Goal: Task Accomplishment & Management: Use online tool/utility

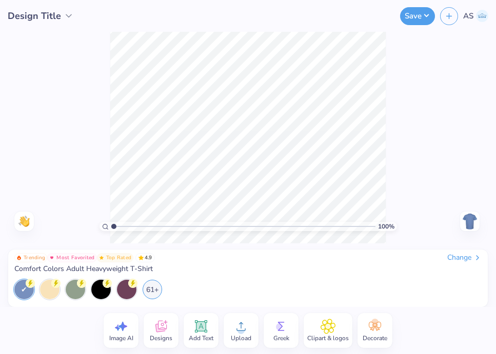
click at [165, 340] on span "Designs" at bounding box center [161, 338] width 23 height 8
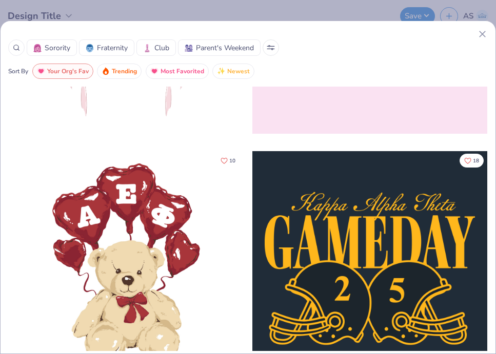
scroll to position [460, 0]
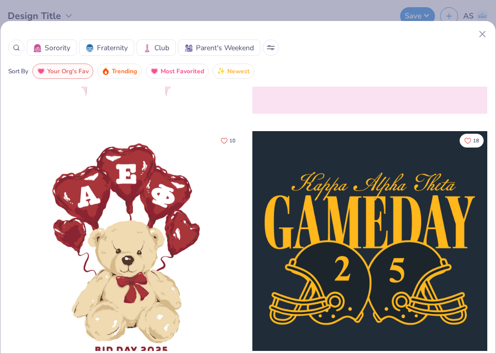
click at [17, 48] on icon at bounding box center [16, 47] width 7 height 7
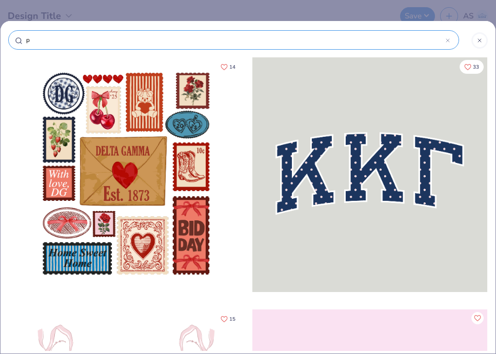
type input "pi"
type input "pic"
type input "pick"
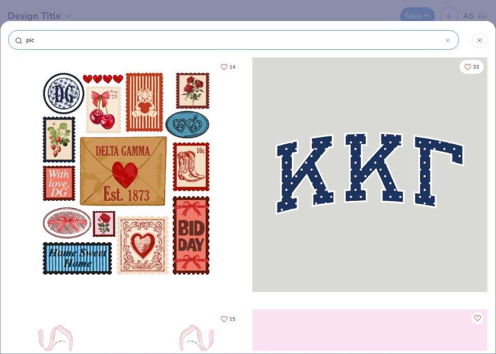
type input "pick"
type input "pickl"
type input "pickle"
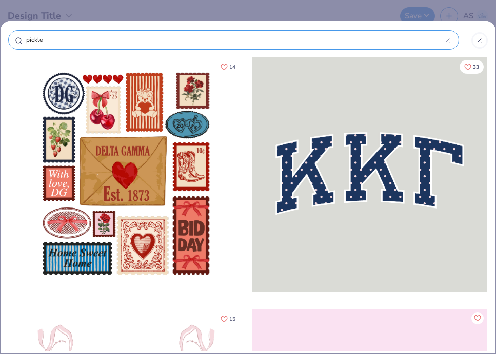
type input "pickle"
type input "pickle b"
type input "pickle ba"
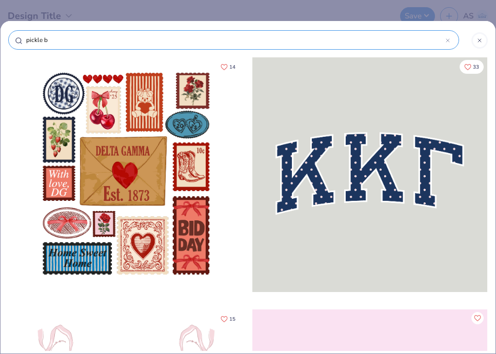
type input "pickle ba"
type input "pickle bal"
type input "pickle ball"
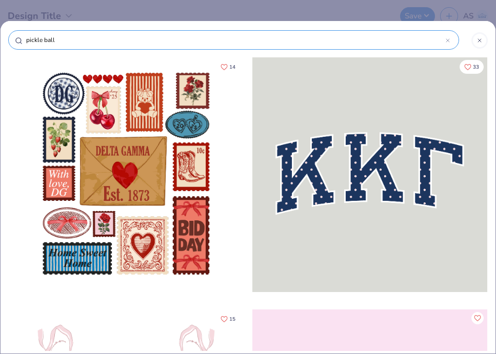
type input "pickle ball"
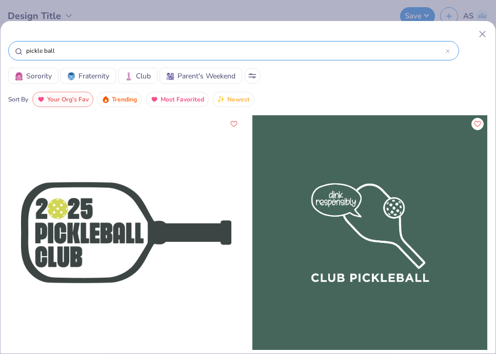
drag, startPoint x: 251, startPoint y: 38, endPoint x: 227, endPoint y: 33, distance: 24.6
click at [227, 36] on div at bounding box center [247, 34] width 479 height 11
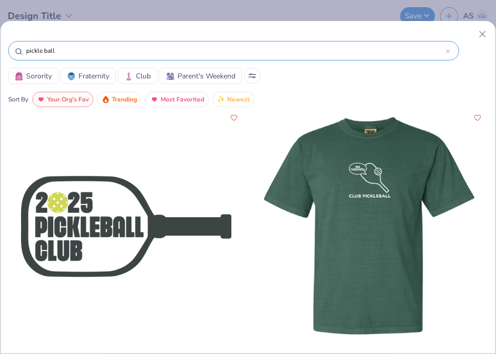
scroll to position [7, 0]
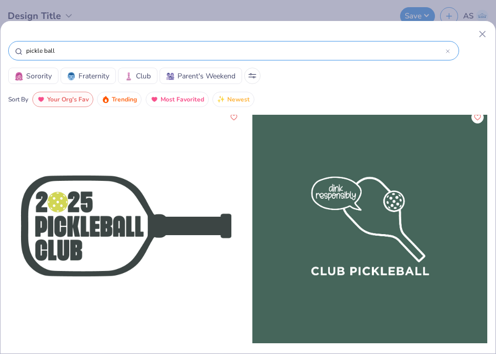
click at [123, 72] on button "Club" at bounding box center [137, 76] width 39 height 16
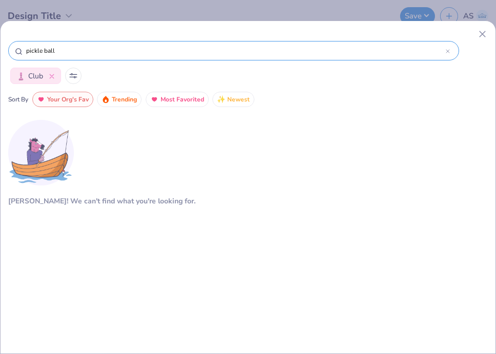
click at [54, 77] on icon at bounding box center [51, 76] width 5 height 5
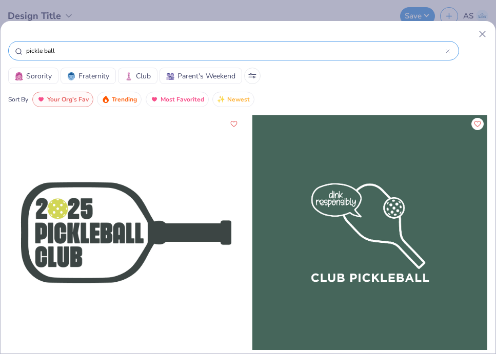
click at [451, 51] on div "pickle ball" at bounding box center [233, 50] width 451 height 19
click at [444, 48] on input "pickle ball" at bounding box center [235, 51] width 420 height 10
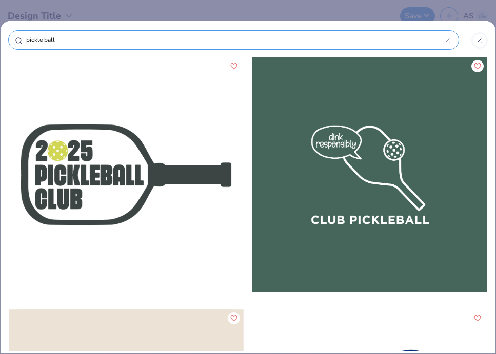
click at [476, 44] on div at bounding box center [479, 40] width 16 height 16
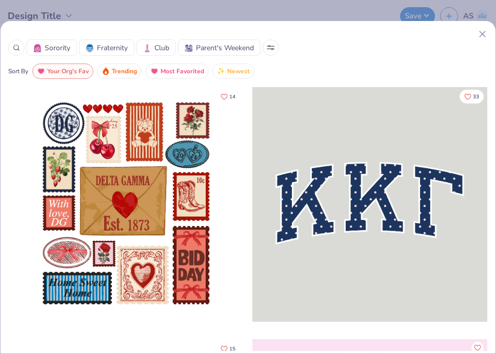
click at [155, 51] on span "Club" at bounding box center [161, 48] width 15 height 11
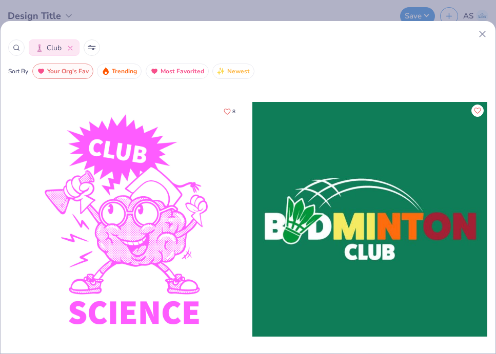
scroll to position [4811, 0]
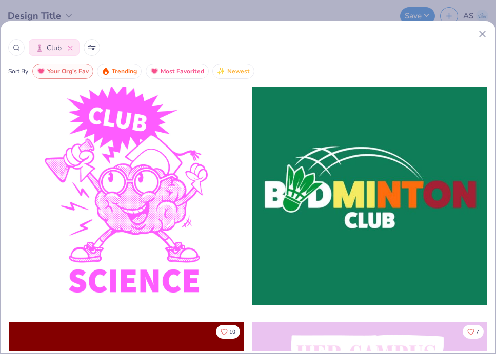
drag, startPoint x: 217, startPoint y: 33, endPoint x: 173, endPoint y: 32, distance: 44.6
click at [174, 32] on div at bounding box center [247, 34] width 479 height 11
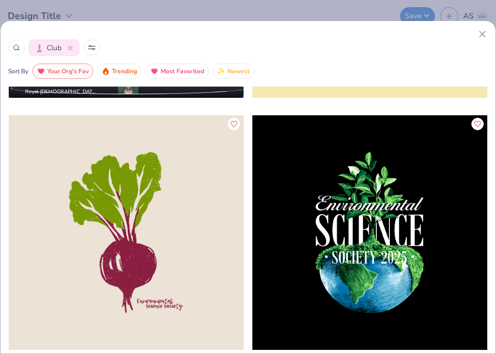
scroll to position [6528, 0]
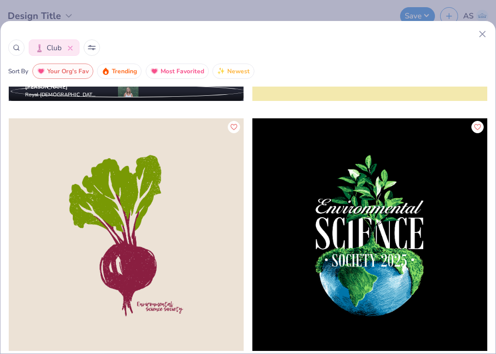
click at [72, 47] on icon at bounding box center [70, 48] width 5 height 5
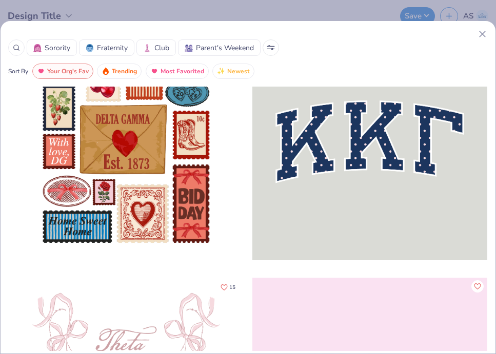
scroll to position [0, 0]
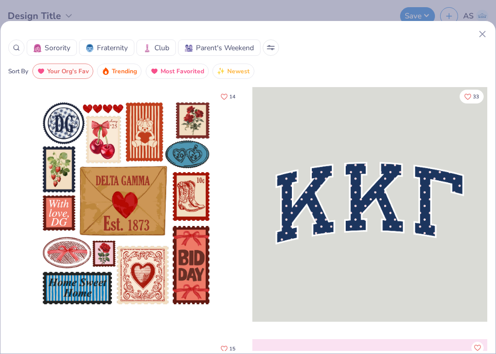
click at [484, 33] on icon at bounding box center [482, 34] width 11 height 11
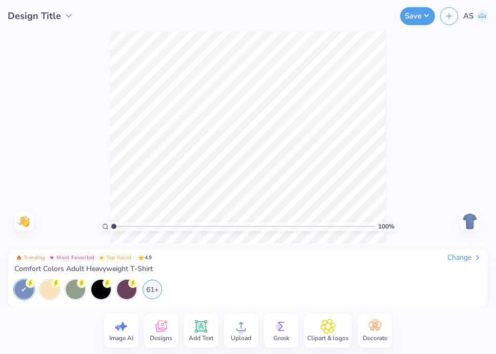
click at [166, 332] on icon at bounding box center [160, 326] width 15 height 15
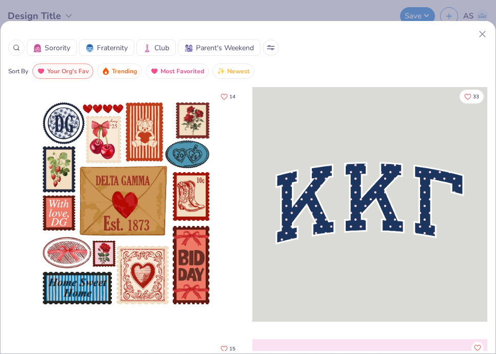
click at [155, 53] on span "Club" at bounding box center [161, 48] width 15 height 11
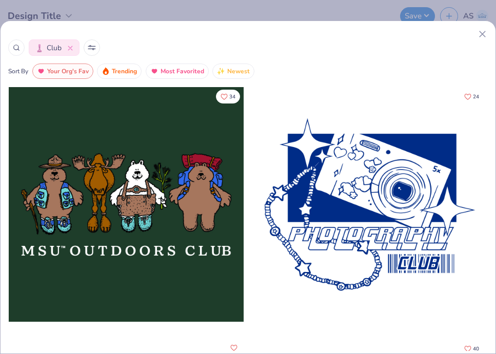
click at [72, 52] on div at bounding box center [69, 48] width 8 height 11
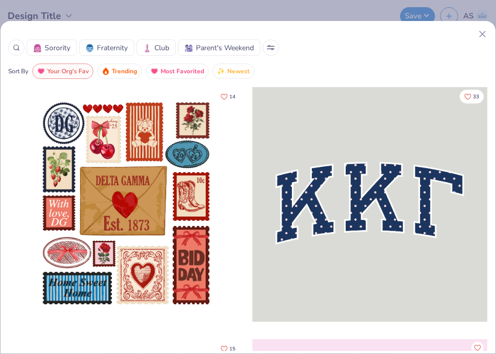
click at [19, 45] on icon at bounding box center [16, 47] width 7 height 7
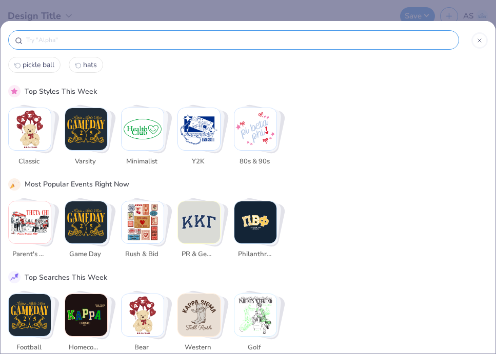
click at [42, 65] on span "pickle ball" at bounding box center [39, 65] width 32 height 10
type input "pickle ball"
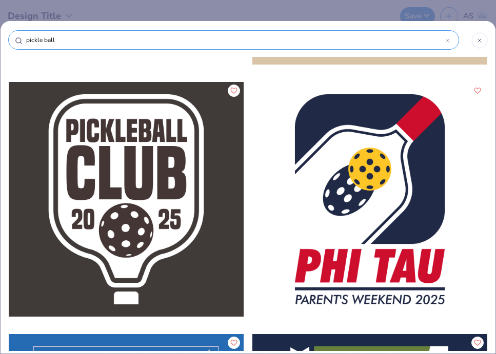
scroll to position [4756, 0]
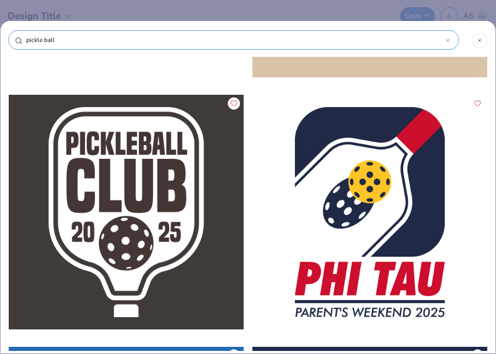
click at [90, 290] on div at bounding box center [126, 212] width 235 height 235
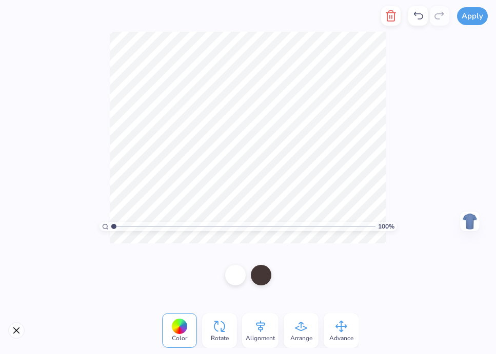
click at [399, 147] on div "100 % Need help? Chat with us. Back" at bounding box center [248, 138] width 496 height 212
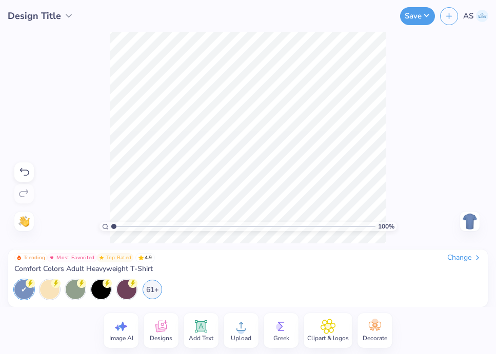
click at [159, 324] on icon at bounding box center [160, 326] width 15 height 15
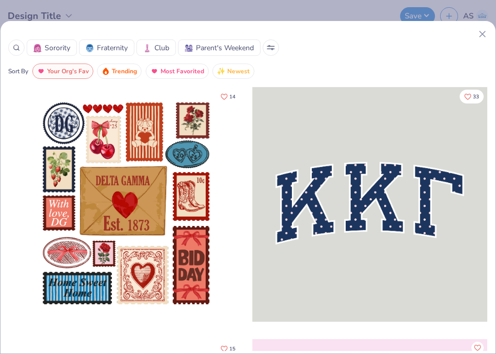
click at [25, 50] on div "Sorority Fraternity Club Parent's Weekend" at bounding box center [247, 47] width 479 height 16
click at [16, 50] on icon at bounding box center [16, 47] width 7 height 7
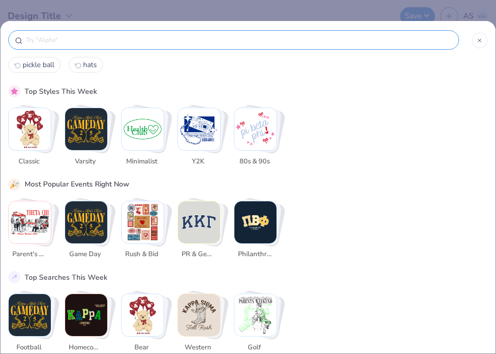
click at [39, 67] on span "pickle ball" at bounding box center [39, 65] width 32 height 10
type input "pickle ball"
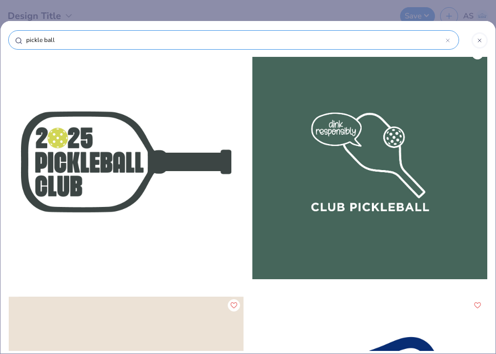
scroll to position [4, 0]
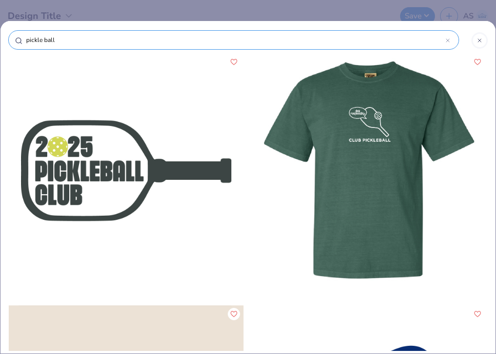
drag, startPoint x: 430, startPoint y: 168, endPoint x: 279, endPoint y: 231, distance: 163.4
click at [279, 231] on div at bounding box center [369, 170] width 705 height 235
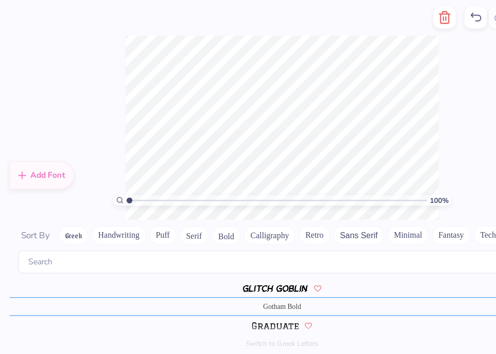
scroll to position [0, 1]
type textarea "PICKLEBALL"
type textarea "WCU Pickleball"
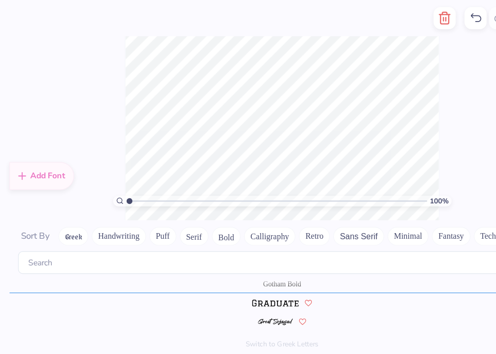
scroll to position [2172, 0]
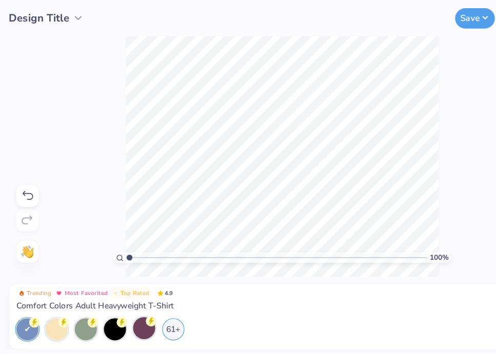
click at [124, 287] on div at bounding box center [126, 288] width 19 height 19
click at [148, 295] on div "61+" at bounding box center [152, 288] width 19 height 19
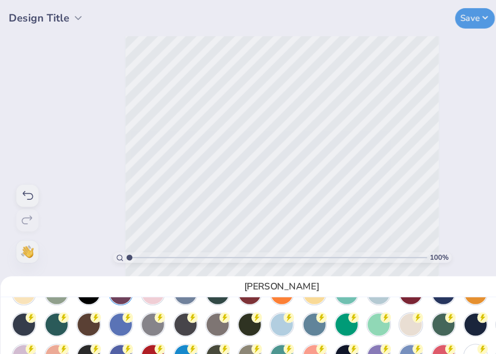
scroll to position [34, 0]
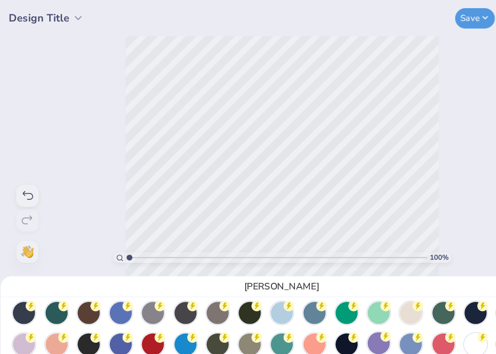
click at [332, 306] on div at bounding box center [332, 301] width 19 height 19
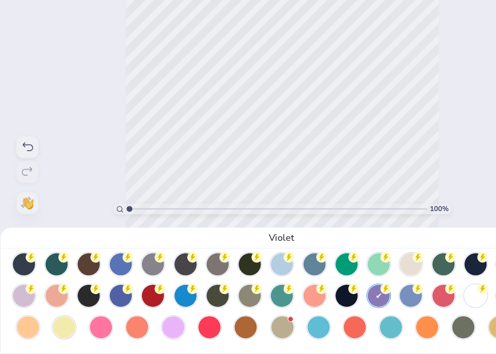
scroll to position [0, 0]
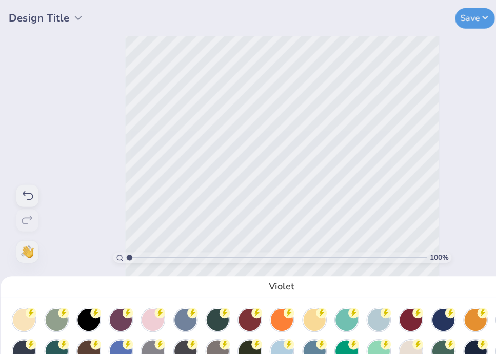
click at [413, 161] on div "Violet" at bounding box center [248, 177] width 496 height 354
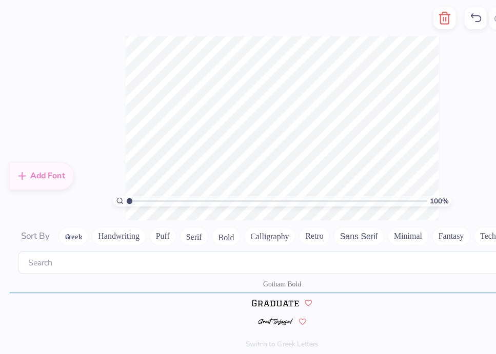
scroll to position [0, 3]
type textarea "WCU PICKLEBALL"
click at [404, 155] on div "100 % Need help? Chat with us. Back" at bounding box center [248, 113] width 496 height 162
type textarea "W"
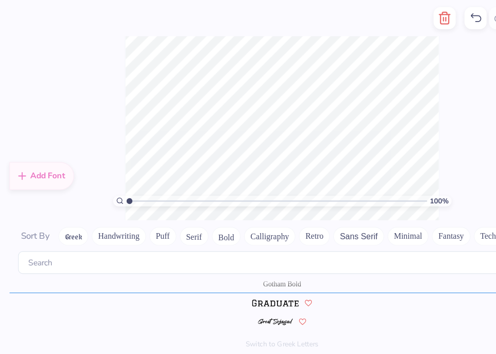
type textarea "w"
type textarea "West Chester University Pickleball"
click at [412, 135] on div "100 % Need help? Chat with us. Back" at bounding box center [248, 113] width 496 height 162
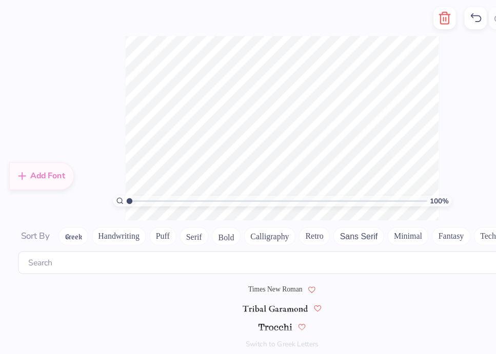
scroll to position [4863, 0]
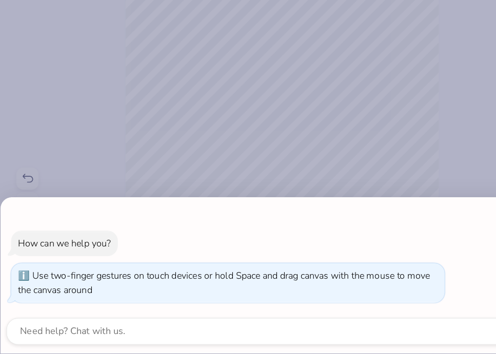
drag, startPoint x: 117, startPoint y: 228, endPoint x: 106, endPoint y: 230, distance: 11.1
type input "1"
click at [111, 230] on input "range" at bounding box center [243, 226] width 264 height 9
click at [88, 208] on div "How can we help you? Use two-finger gestures on touch devices or hold Space and…" at bounding box center [248, 177] width 496 height 354
type textarea "x"
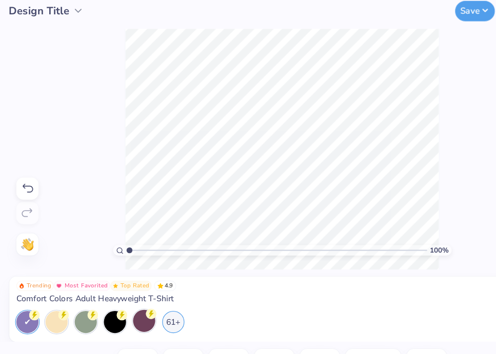
click at [49, 13] on span "Design Title" at bounding box center [34, 16] width 53 height 14
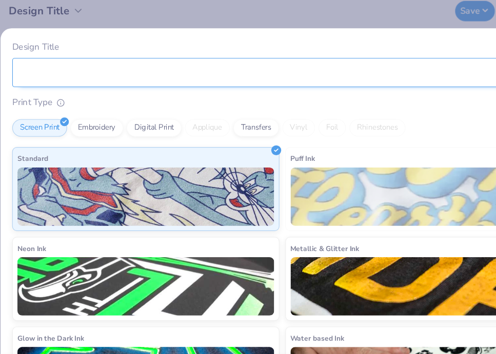
click at [76, 70] on input "Design Title" at bounding box center [248, 70] width 474 height 26
click at [21, 73] on input "pickleball" at bounding box center [248, 70] width 474 height 26
click at [91, 69] on input "wcu pickleball" at bounding box center [248, 70] width 474 height 26
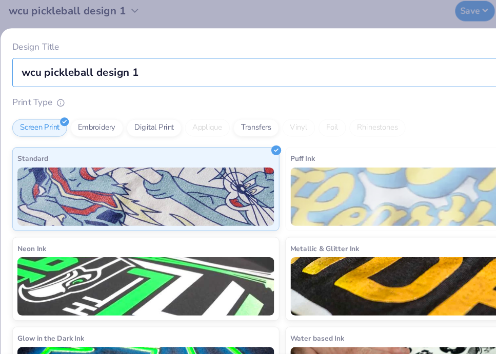
type input "wcu pickleball design 1"
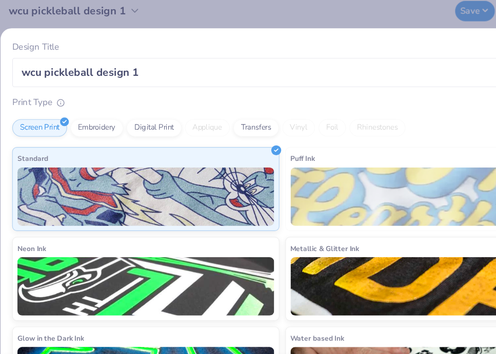
click at [247, 25] on div "Design Title wcu pickleball design 1 Print Type Screen Print Embroidery Digital…" at bounding box center [248, 177] width 496 height 354
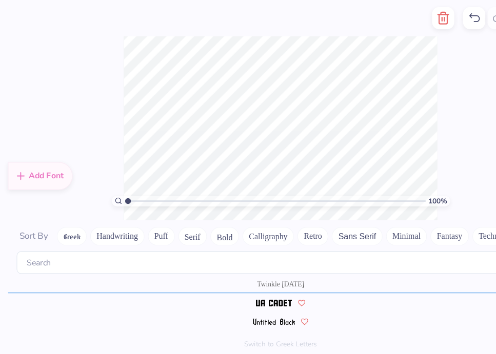
type textarea "2025"
type textarea "2026"
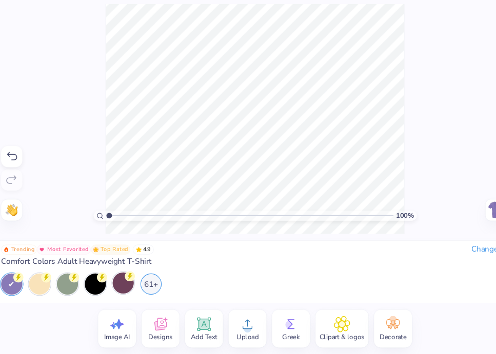
scroll to position [0, 0]
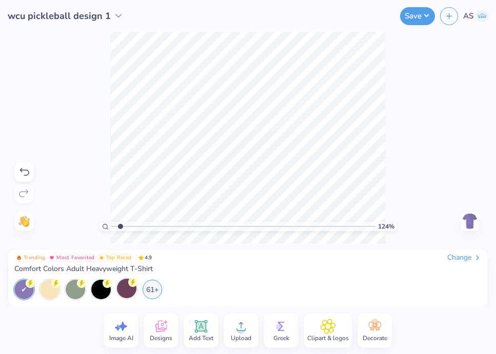
type input "1"
drag, startPoint x: 116, startPoint y: 227, endPoint x: 90, endPoint y: 220, distance: 27.0
click at [90, 219] on div "100 % Need help? Chat with us. Back" at bounding box center [248, 138] width 496 height 212
click at [464, 261] on div "Change" at bounding box center [464, 257] width 34 height 9
click at [153, 292] on div "61+" at bounding box center [152, 288] width 19 height 19
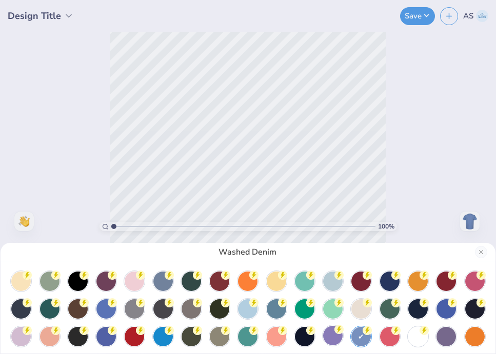
click at [326, 335] on div at bounding box center [332, 335] width 19 height 19
click at [457, 184] on div "Violet" at bounding box center [248, 177] width 496 height 354
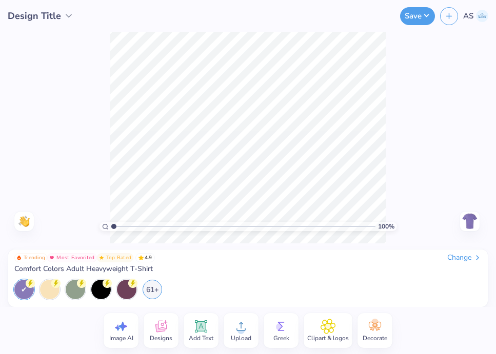
click at [166, 340] on span "Designs" at bounding box center [161, 338] width 23 height 8
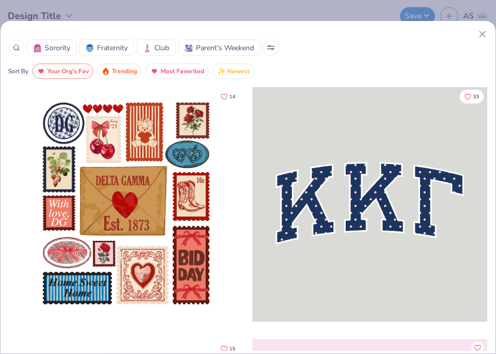
click at [20, 52] on div at bounding box center [16, 47] width 16 height 16
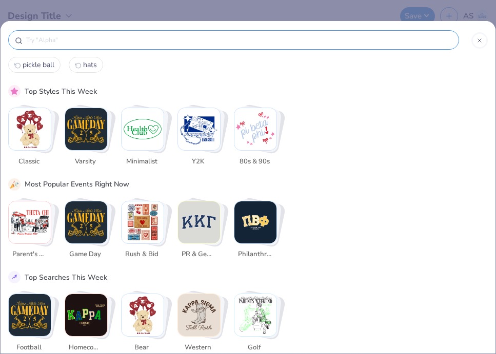
click at [38, 64] on span "pickle ball" at bounding box center [39, 65] width 32 height 10
type input "pickle ball"
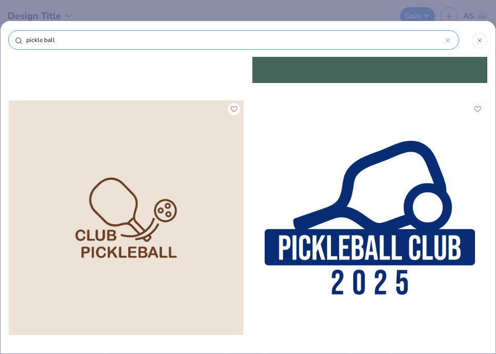
scroll to position [246, 0]
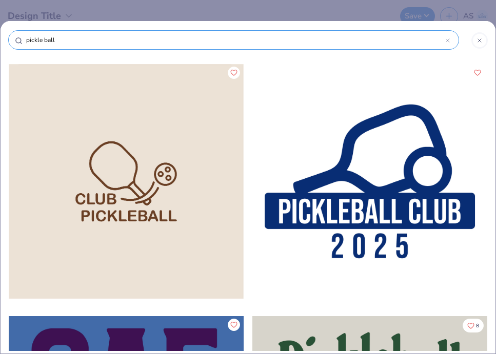
click at [164, 231] on div at bounding box center [126, 181] width 235 height 235
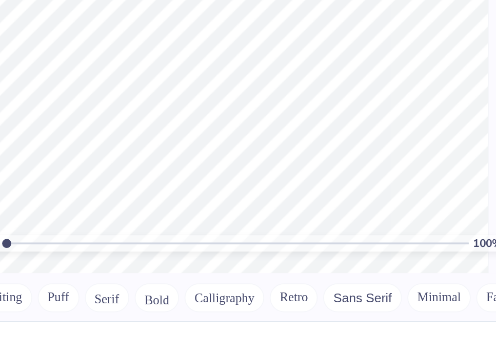
scroll to position [285, 0]
type textarea "WCU"
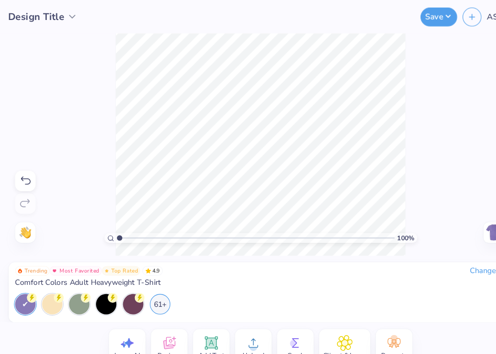
click at [24, 286] on div at bounding box center [23, 289] width 19 height 19
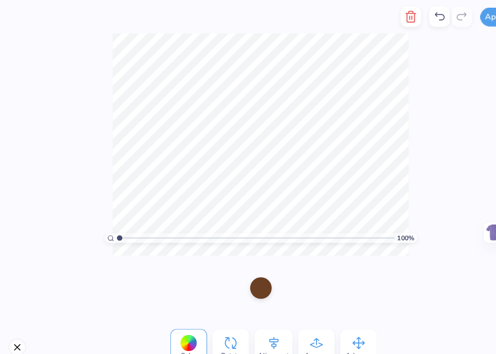
click at [251, 271] on div at bounding box center [248, 274] width 21 height 21
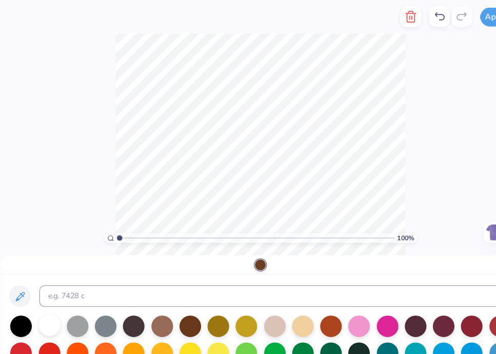
click at [47, 311] on div at bounding box center [47, 309] width 21 height 21
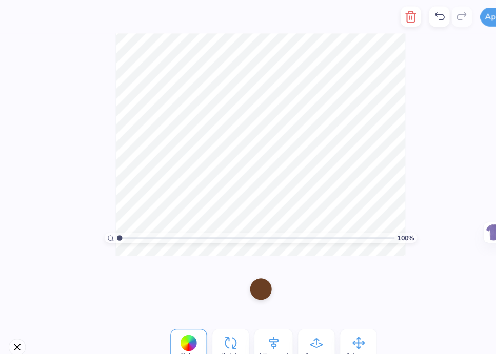
click at [185, 325] on div at bounding box center [180, 327] width 16 height 16
click at [249, 270] on div at bounding box center [248, 274] width 21 height 21
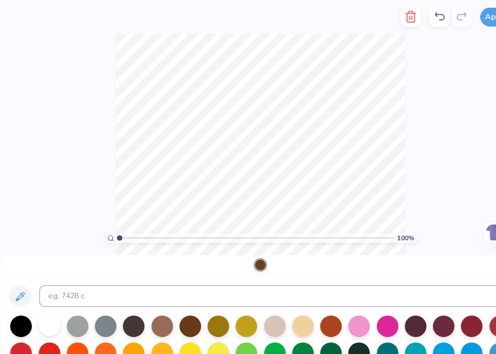
click at [53, 307] on div at bounding box center [47, 309] width 21 height 21
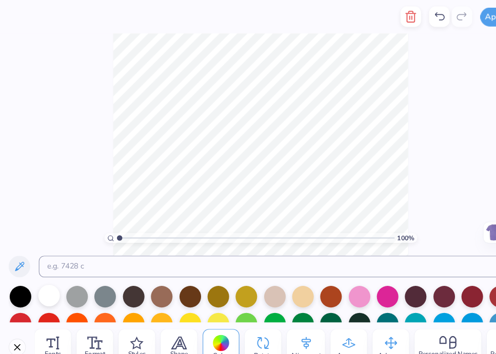
click at [56, 282] on div at bounding box center [46, 281] width 21 height 21
click at [45, 282] on div at bounding box center [46, 281] width 21 height 21
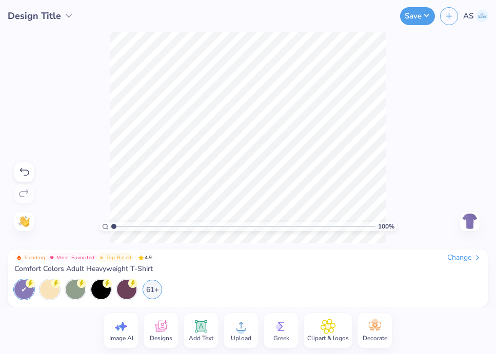
click at [37, 15] on span "Design Title" at bounding box center [34, 16] width 53 height 14
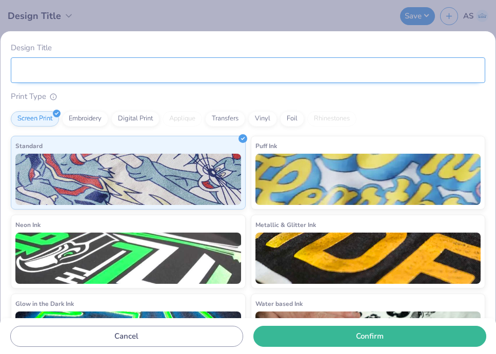
click at [75, 67] on input "Design Title" at bounding box center [248, 70] width 474 height 26
type input "wcu pickleball design 1"
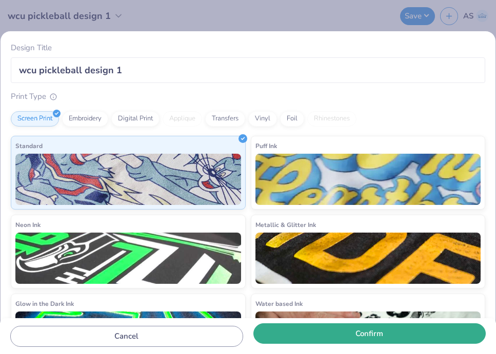
click at [358, 338] on button "Confirm" at bounding box center [369, 334] width 233 height 21
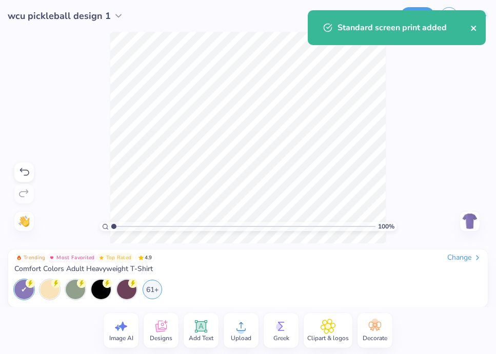
click at [472, 29] on icon "close" at bounding box center [473, 28] width 5 height 5
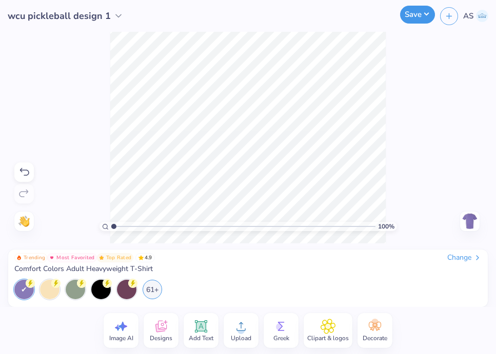
click at [410, 14] on button "Save" at bounding box center [417, 15] width 35 height 18
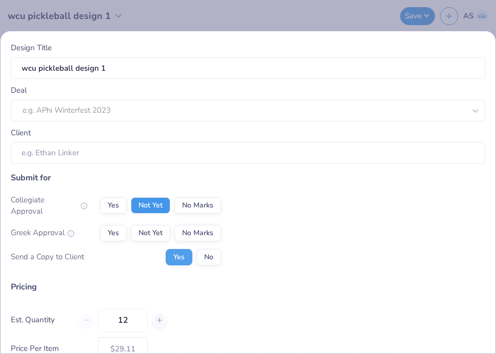
click at [155, 204] on button "Not Yet" at bounding box center [150, 205] width 39 height 16
click at [155, 226] on button "Not Yet" at bounding box center [150, 233] width 39 height 16
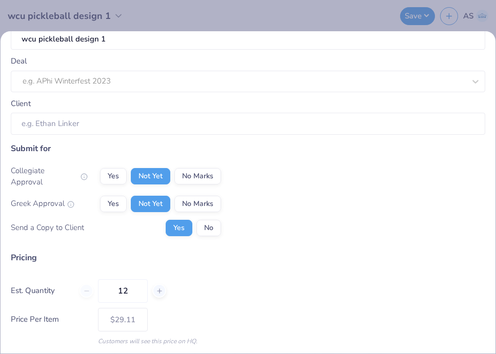
scroll to position [0, 0]
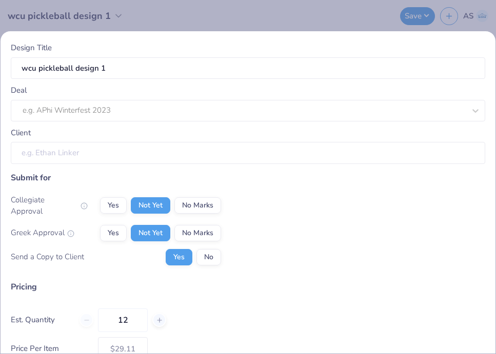
click at [287, 150] on input "Client" at bounding box center [248, 153] width 474 height 22
click at [258, 155] on input "Client" at bounding box center [248, 153] width 474 height 22
click at [141, 152] on input "Client" at bounding box center [248, 153] width 474 height 22
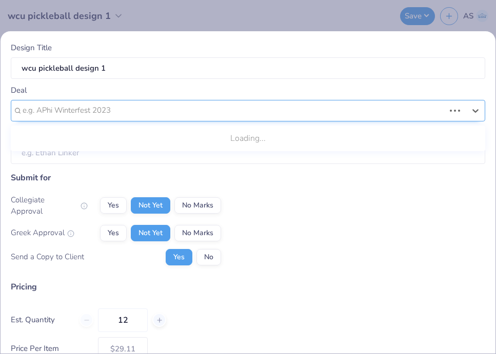
click at [136, 106] on div at bounding box center [234, 111] width 422 height 14
click at [474, 114] on icon at bounding box center [475, 111] width 10 height 10
click at [473, 107] on icon at bounding box center [475, 111] width 10 height 10
click at [466, 111] on div at bounding box center [475, 111] width 18 height 18
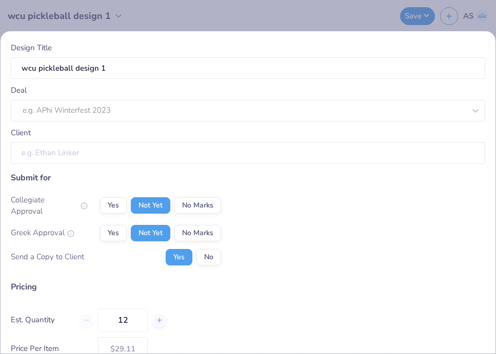
click at [410, 147] on input "Client" at bounding box center [248, 153] width 474 height 22
click at [348, 28] on div "Design Title wcu pickleball design 1 Deal e.g. APhi Winterfest 2023 Client Subm…" at bounding box center [248, 177] width 496 height 354
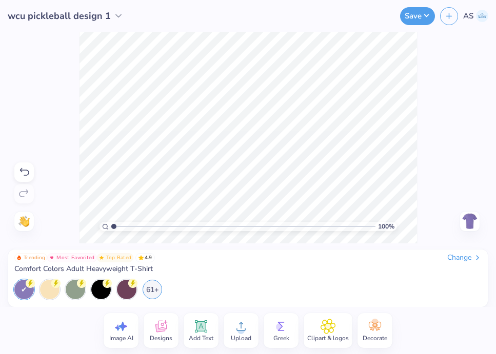
click at [398, 13] on div "Save AS" at bounding box center [323, 16] width 345 height 32
click at [408, 13] on button "Save" at bounding box center [417, 15] width 35 height 18
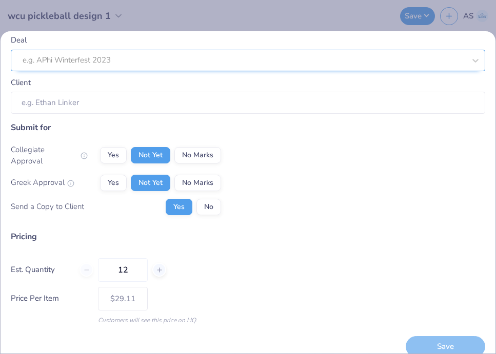
scroll to position [57, 0]
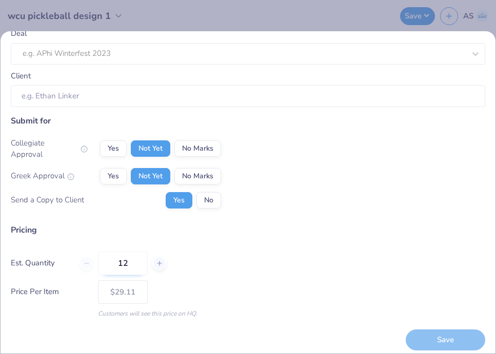
click at [129, 257] on input "12" at bounding box center [123, 264] width 50 height 24
drag, startPoint x: 137, startPoint y: 257, endPoint x: 107, endPoint y: 257, distance: 30.8
click at [107, 257] on input "12" at bounding box center [123, 264] width 50 height 24
type input "25"
type input "$21.11"
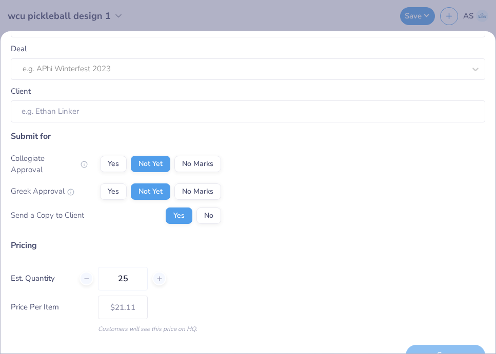
scroll to position [41, 0]
type input "25"
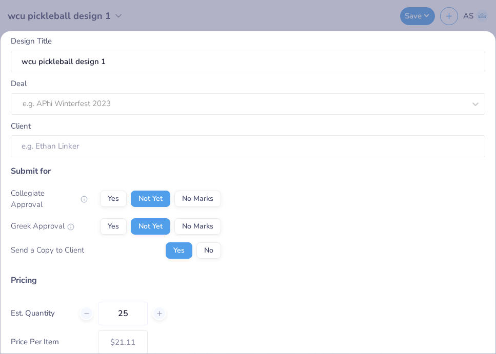
scroll to position [6, 0]
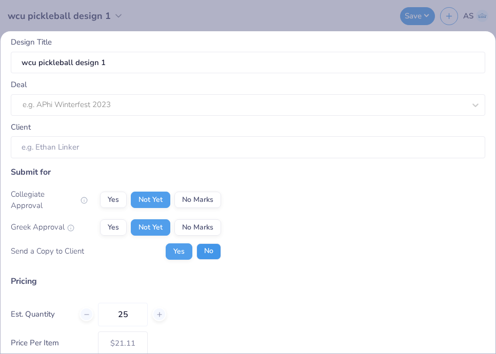
click at [203, 246] on button "No" at bounding box center [208, 252] width 25 height 16
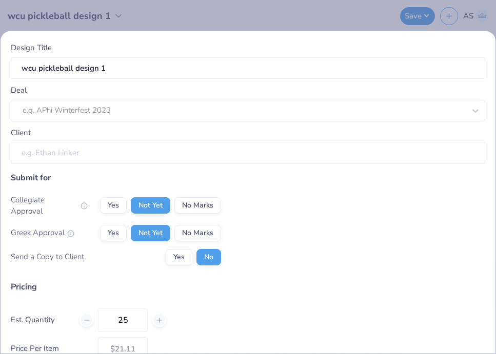
click at [141, 157] on input "Client" at bounding box center [248, 153] width 474 height 22
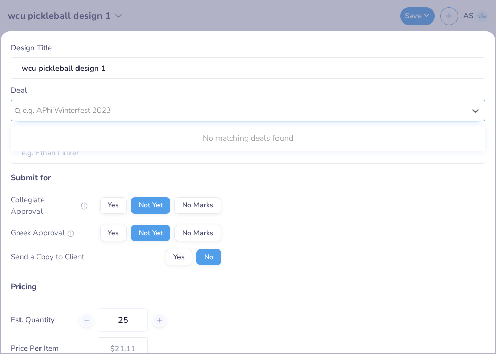
click at [131, 107] on div at bounding box center [244, 111] width 443 height 14
click at [466, 108] on div "e.g. APhi Winterfest 2023" at bounding box center [244, 111] width 445 height 16
click at [475, 107] on icon at bounding box center [475, 111] width 10 height 10
click at [422, 108] on div at bounding box center [244, 111] width 443 height 14
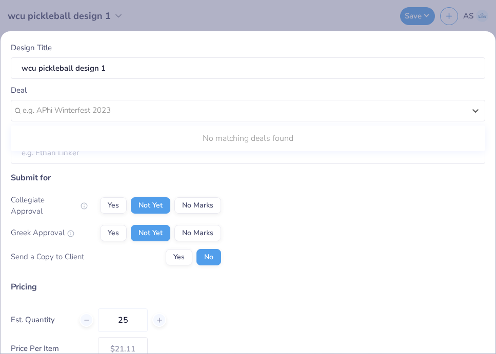
click at [400, 185] on div "Submit for Collegiate Approval Yes Not Yet No Marks Greek Approval Yes Not Yet …" at bounding box center [248, 223] width 474 height 102
click at [276, 18] on div "Design Title wcu pickleball design 1 Deal e.g. APhi Winterfest 2023 Client Subm…" at bounding box center [248, 177] width 496 height 354
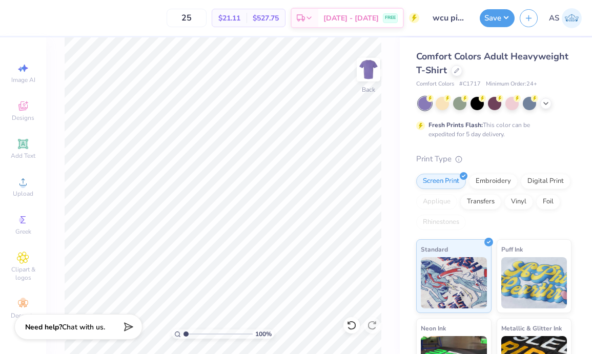
click at [388, 171] on div "100 % Back" at bounding box center [223, 195] width 354 height 317
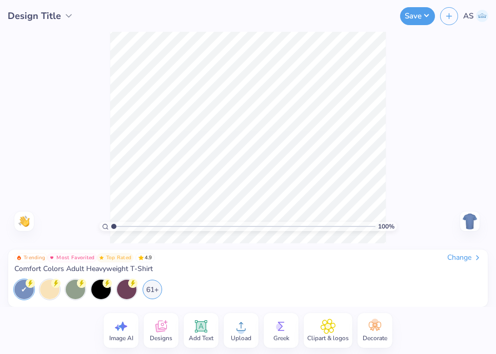
click at [466, 218] on img at bounding box center [470, 221] width 16 height 16
click at [466, 219] on img at bounding box center [470, 221] width 16 height 16
click at [448, 257] on div "Change" at bounding box center [464, 257] width 34 height 9
click at [469, 225] on img at bounding box center [470, 221] width 16 height 16
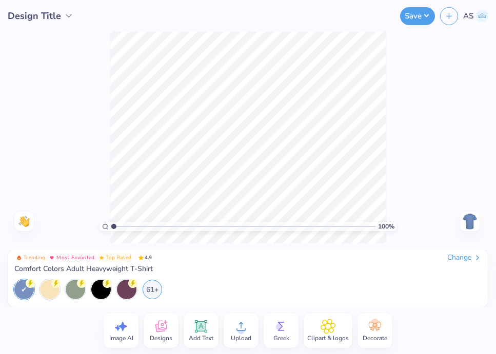
click at [469, 226] on img at bounding box center [470, 221] width 16 height 16
click at [473, 259] on div "Change" at bounding box center [464, 257] width 34 height 9
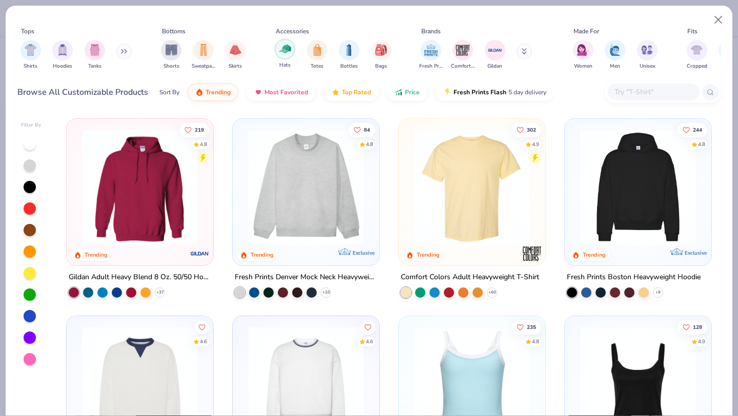
click at [291, 52] on img "filter for Hats" at bounding box center [285, 49] width 12 height 12
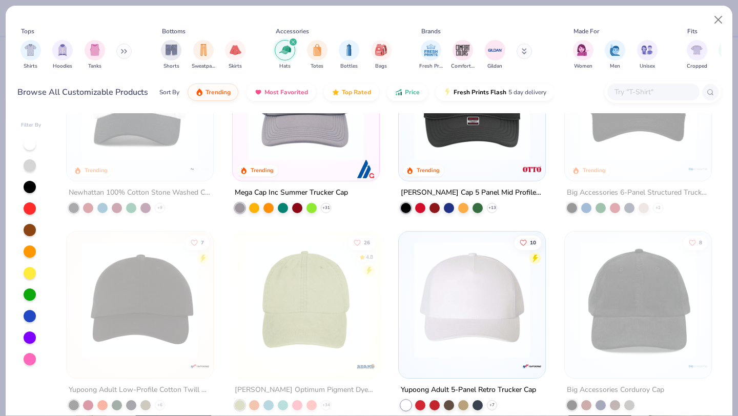
scroll to position [121, 0]
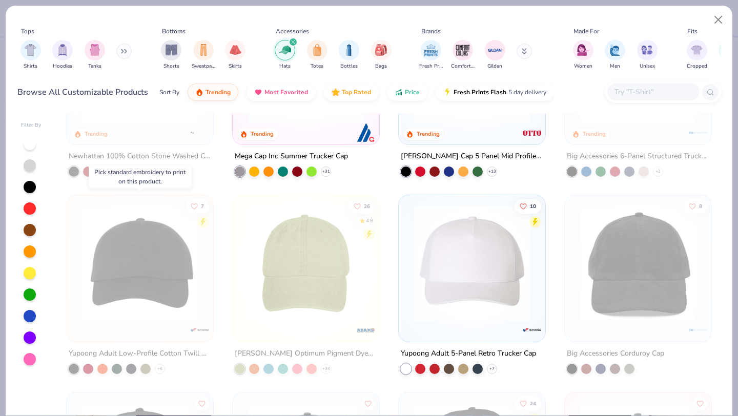
click at [77, 280] on img at bounding box center [14, 264] width 126 height 116
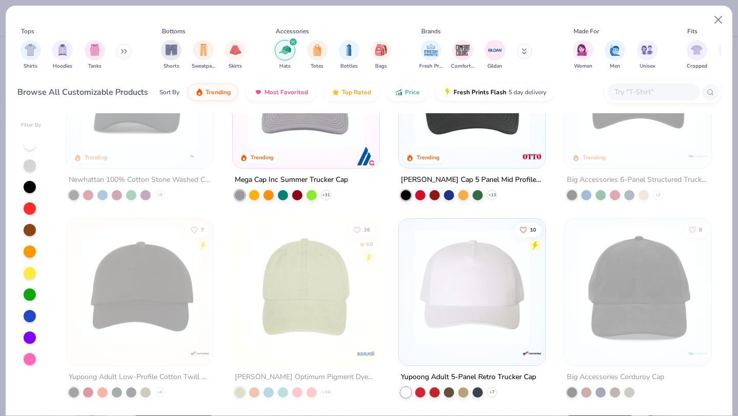
scroll to position [96, 0]
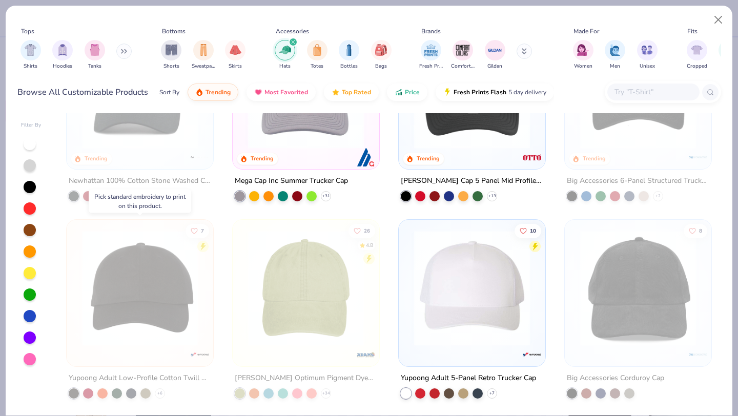
click at [153, 285] on img at bounding box center [140, 288] width 126 height 116
click at [148, 279] on div at bounding box center [266, 288] width 378 height 116
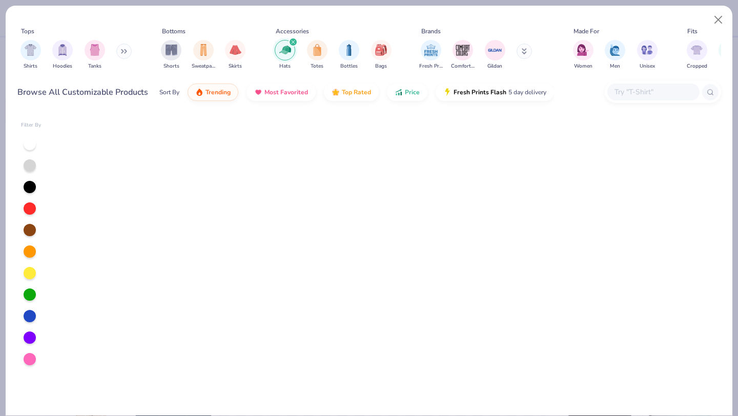
scroll to position [0, 0]
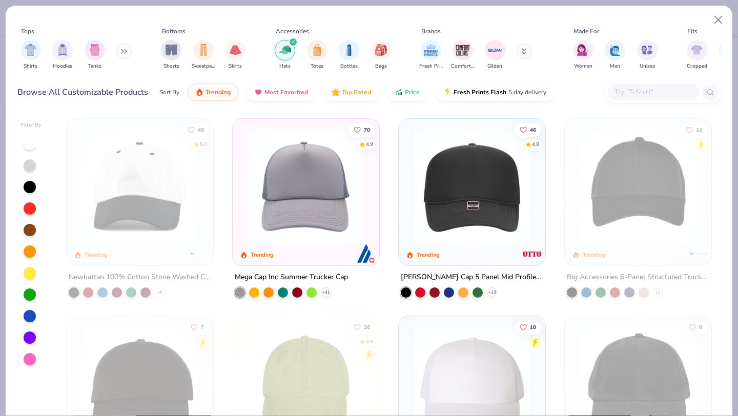
click at [341, 204] on img at bounding box center [306, 187] width 126 height 116
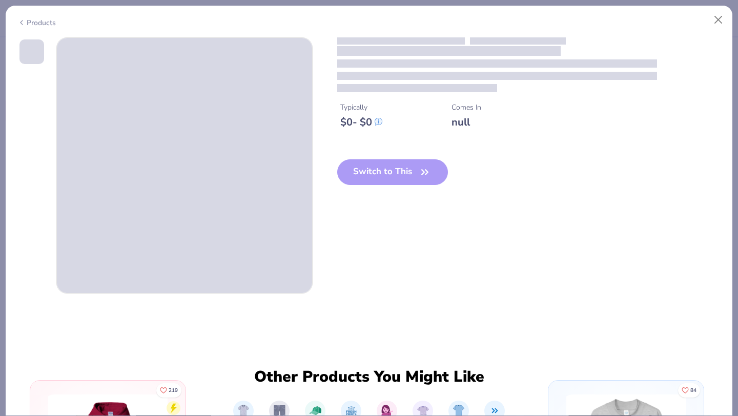
click at [397, 174] on div "Switch to This" at bounding box center [392, 180] width 111 height 42
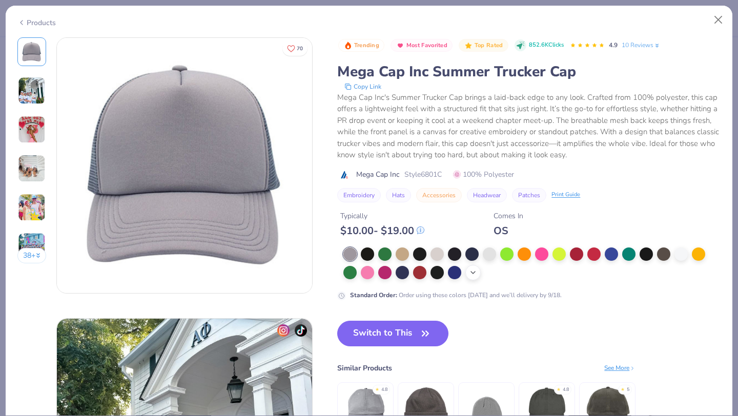
click at [469, 273] on icon at bounding box center [473, 273] width 8 height 8
click at [28, 19] on div "Products" at bounding box center [36, 22] width 38 height 11
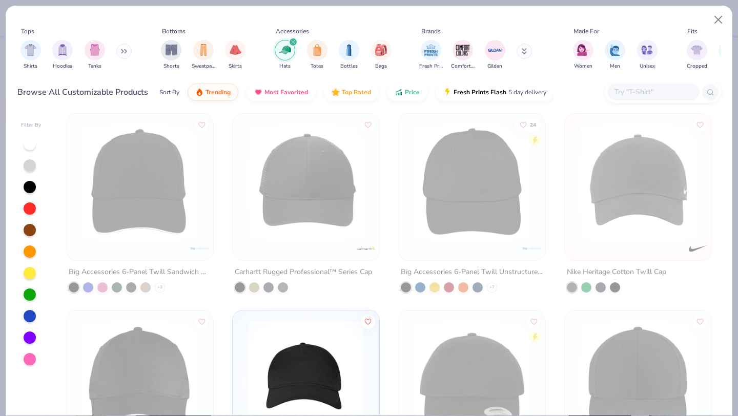
scroll to position [520, 0]
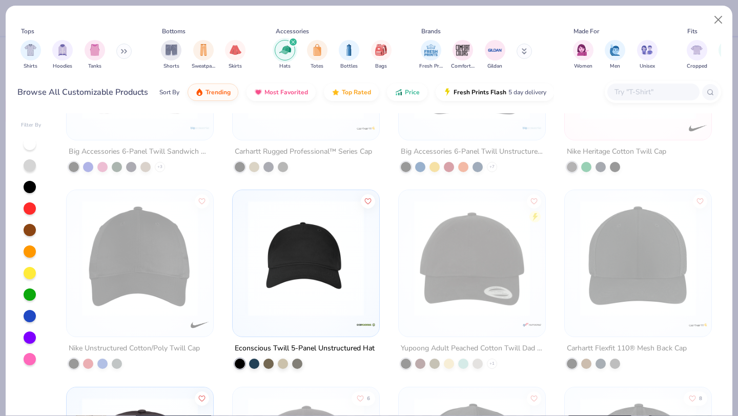
click at [300, 256] on img at bounding box center [306, 259] width 126 height 116
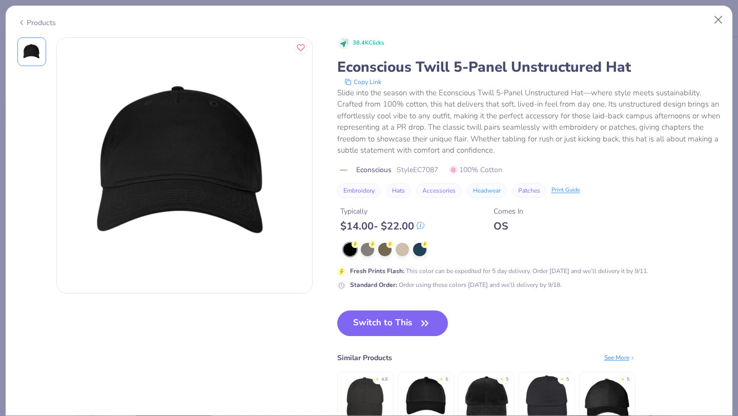
scroll to position [4, 0]
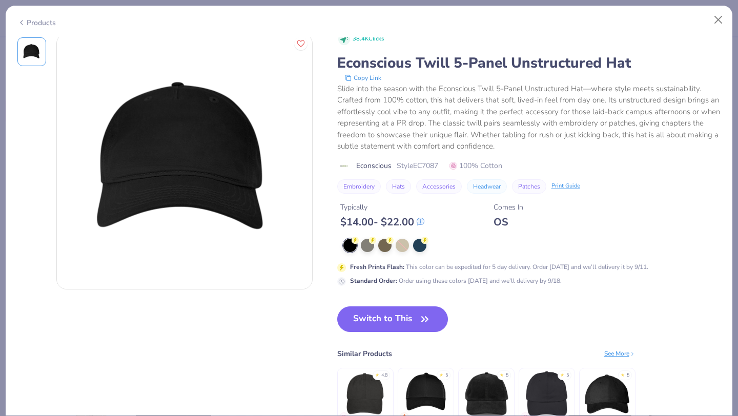
click at [35, 16] on div "Products" at bounding box center [369, 19] width 727 height 27
click at [23, 24] on icon at bounding box center [21, 22] width 8 height 12
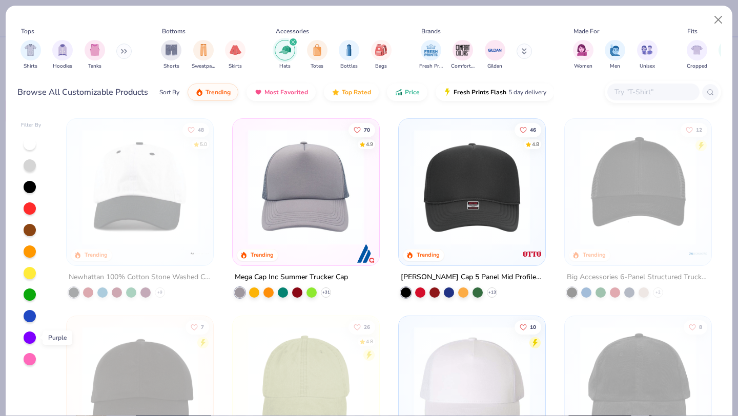
click at [32, 337] on div at bounding box center [30, 338] width 12 height 12
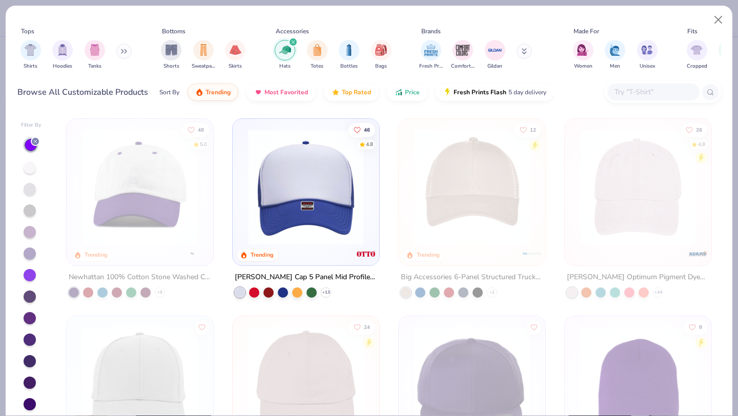
click at [36, 270] on div at bounding box center [31, 274] width 21 height 274
click at [25, 274] on div at bounding box center [30, 275] width 12 height 12
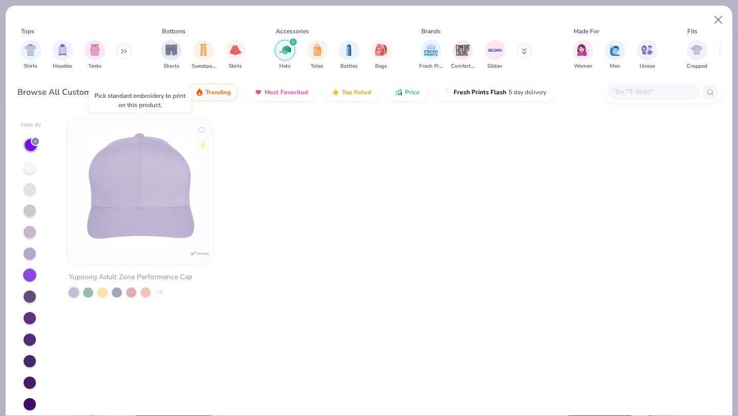
click at [126, 221] on img at bounding box center [140, 187] width 126 height 116
click at [168, 49] on img "filter for Shorts" at bounding box center [172, 49] width 12 height 12
click at [194, 52] on div "filter for Sweatpants" at bounding box center [203, 49] width 21 height 21
click at [180, 41] on icon "filter for Sweatpants" at bounding box center [179, 42] width 3 height 3
click at [295, 44] on icon "filter for Hats" at bounding box center [293, 42] width 4 height 4
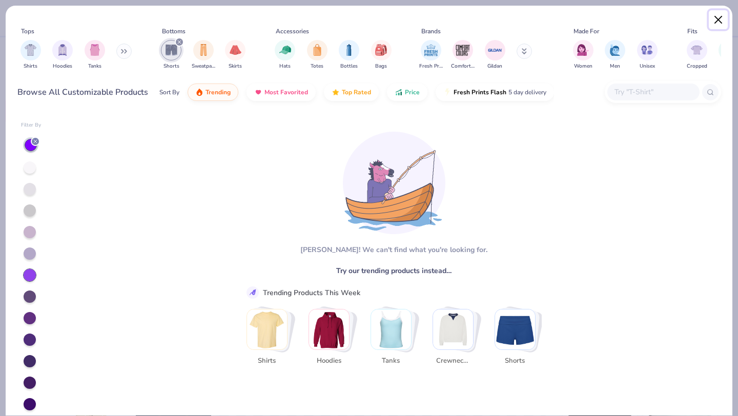
click at [728, 23] on button "Close" at bounding box center [718, 19] width 19 height 19
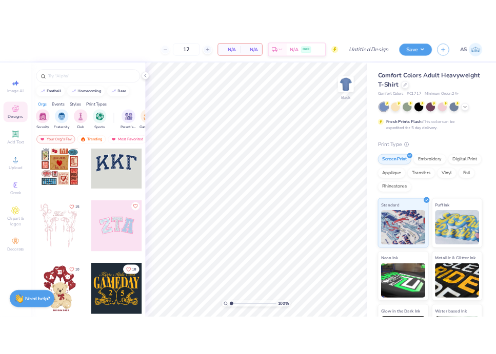
scroll to position [18, 0]
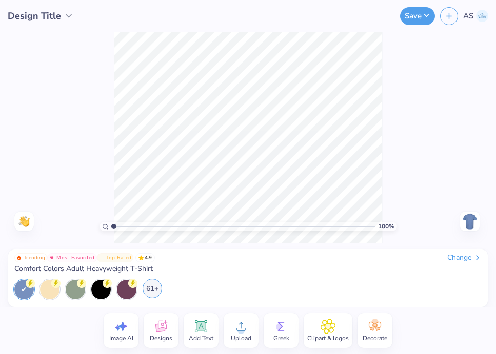
click at [149, 294] on div "61+" at bounding box center [152, 288] width 19 height 19
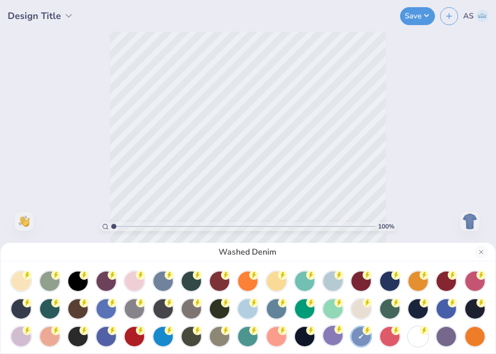
click at [332, 334] on div at bounding box center [332, 335] width 19 height 19
click at [484, 251] on button "Close" at bounding box center [481, 252] width 12 height 12
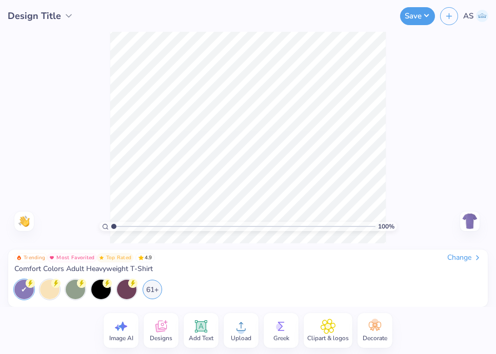
click at [165, 324] on icon at bounding box center [160, 326] width 15 height 15
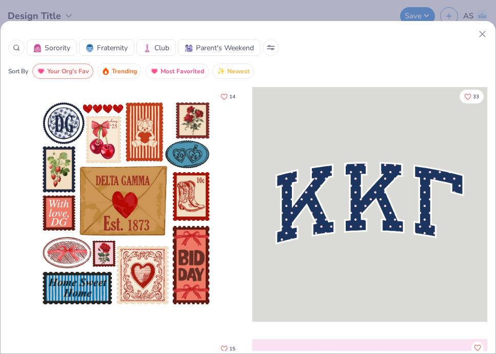
click at [16, 47] on icon at bounding box center [16, 47] width 7 height 7
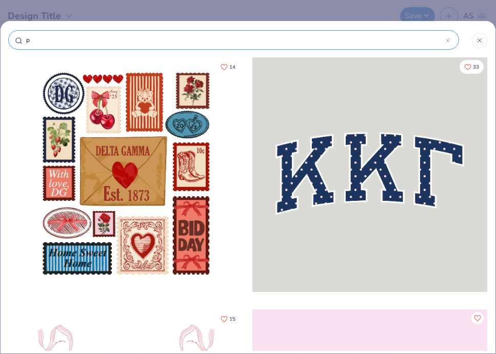
type input "pi"
type input "pic"
type input "pick"
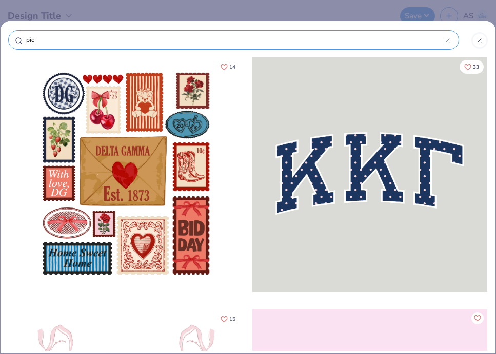
type input "pick"
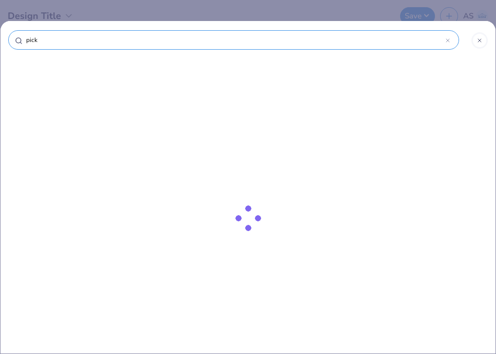
type input "pickl"
type input "pickle"
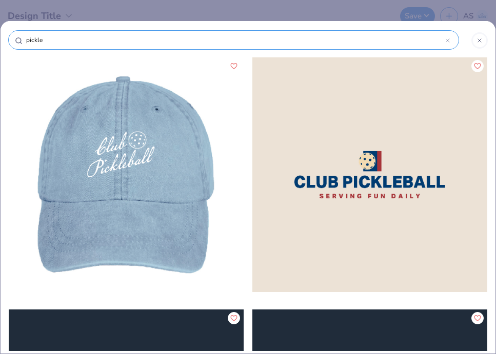
type input "pickleb"
type input "pickleba"
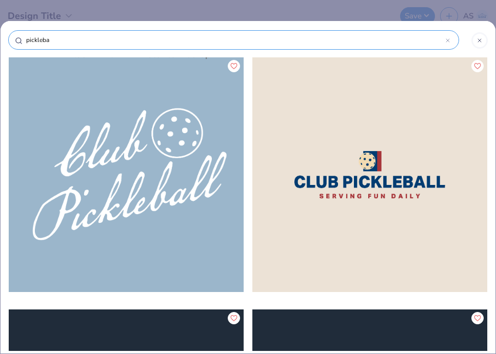
type input "picklebal"
type input "pickleball"
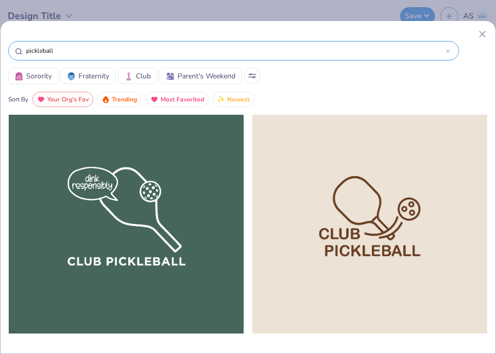
scroll to position [526, 0]
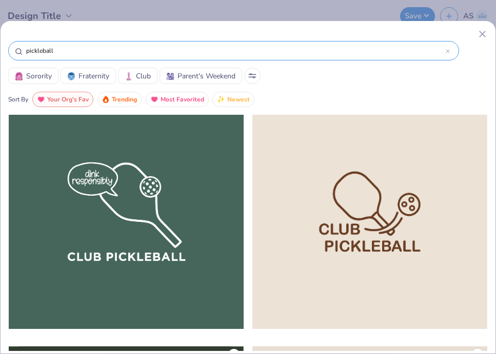
click at [179, 213] on div at bounding box center [126, 211] width 235 height 235
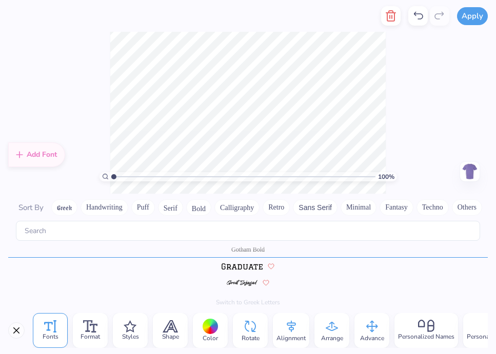
scroll to position [0, 0]
type textarea "WCU PICKLEBALL"
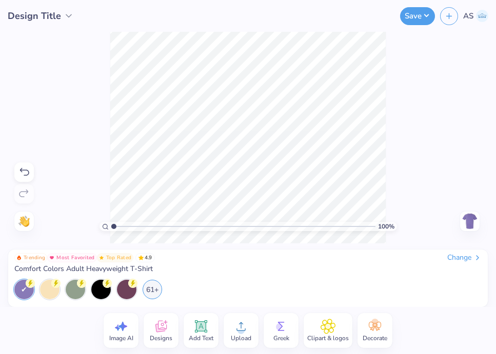
click at [50, 17] on span "Design Title" at bounding box center [34, 16] width 53 height 14
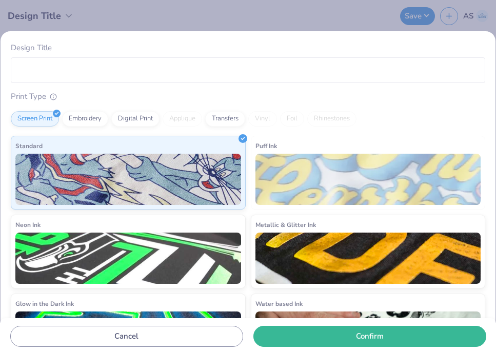
click at [256, 15] on div "Design Title Print Type Screen Print Embroidery Digital Print Applique Transfer…" at bounding box center [248, 177] width 496 height 354
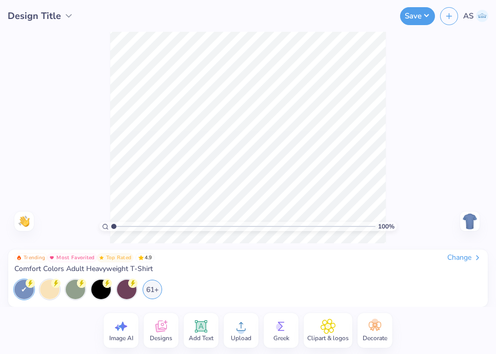
click at [467, 258] on div "Change" at bounding box center [464, 257] width 34 height 9
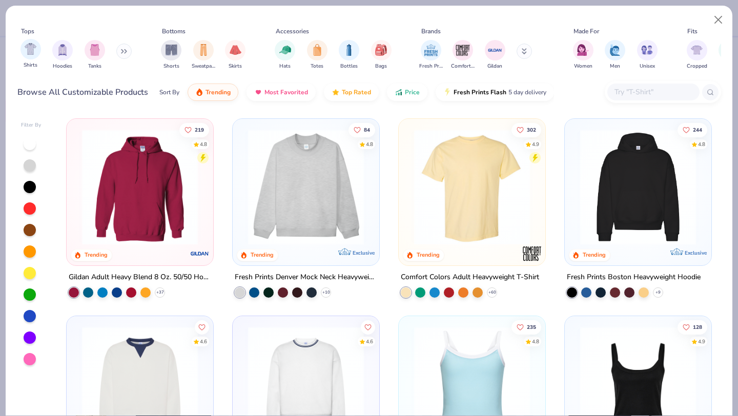
click at [34, 60] on div "Shirts" at bounding box center [31, 54] width 21 height 30
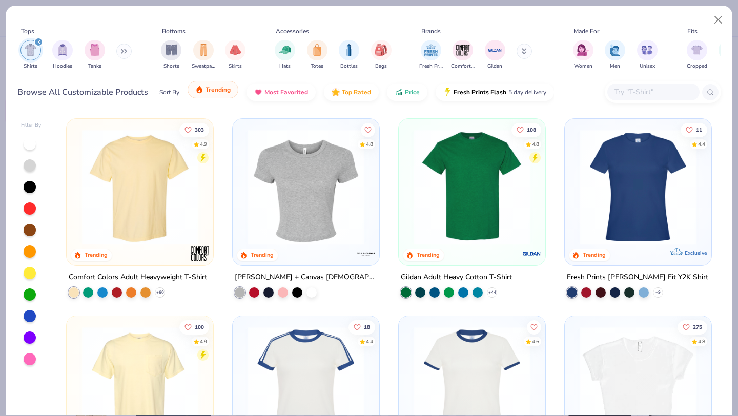
click at [217, 95] on button "Trending" at bounding box center [213, 89] width 51 height 17
click at [667, 91] on input "text" at bounding box center [653, 92] width 79 height 12
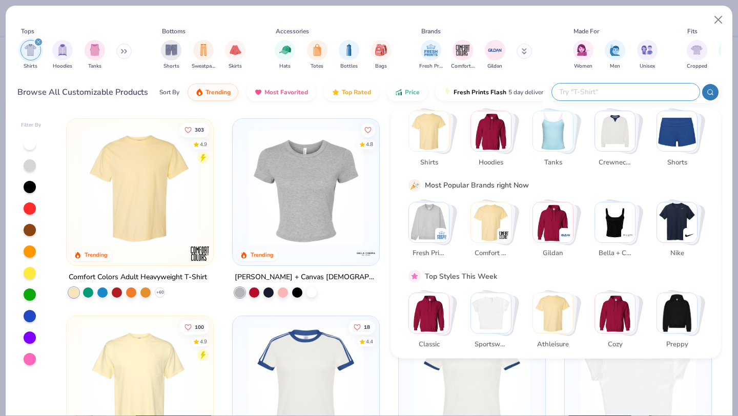
scroll to position [35, 0]
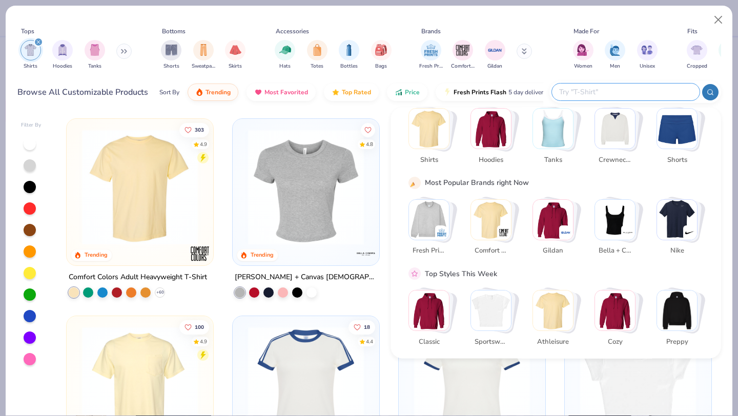
click at [491, 209] on img "Stack Card Button Comfort Colors" at bounding box center [491, 219] width 40 height 40
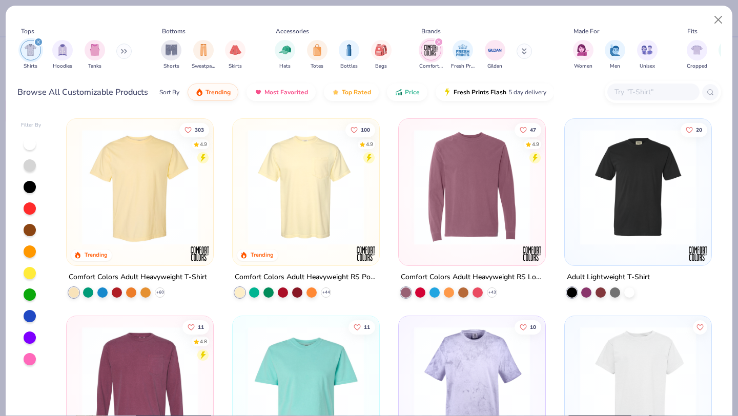
click at [306, 216] on img at bounding box center [306, 187] width 126 height 116
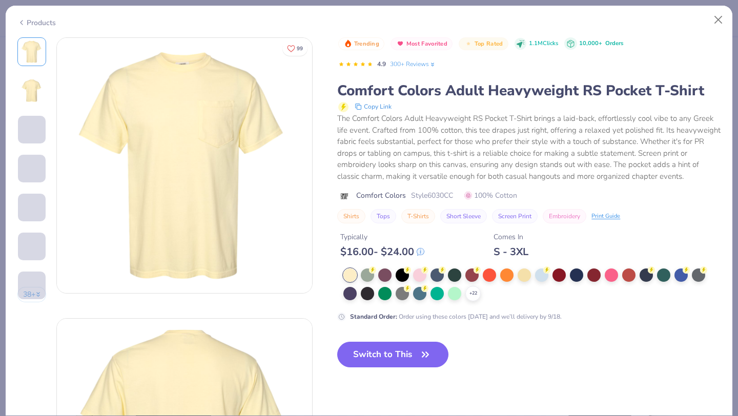
drag, startPoint x: 81, startPoint y: 144, endPoint x: 190, endPoint y: 155, distance: 109.9
click at [190, 155] on div "Products 38 + 99 KW Kappa Delta, [GEOGRAPHIC_DATA][US_STATE] [GEOGRAPHIC_DATA],…" at bounding box center [369, 208] width 738 height 416
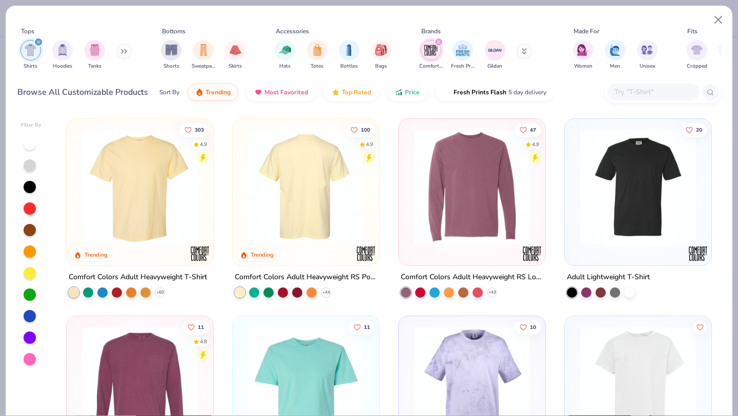
click at [243, 225] on img at bounding box center [180, 187] width 126 height 116
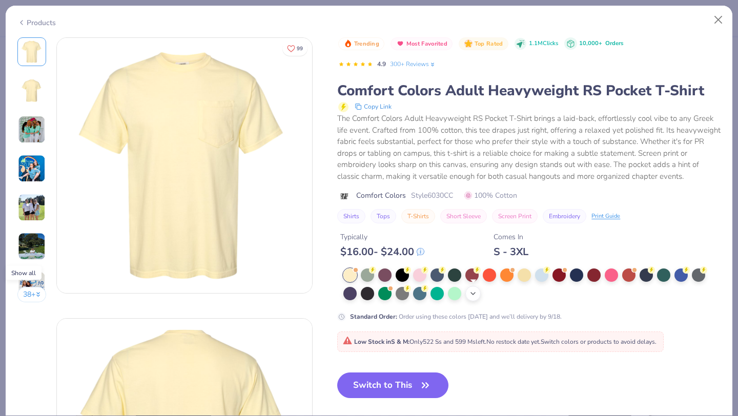
click at [474, 294] on polyline at bounding box center [473, 294] width 4 height 2
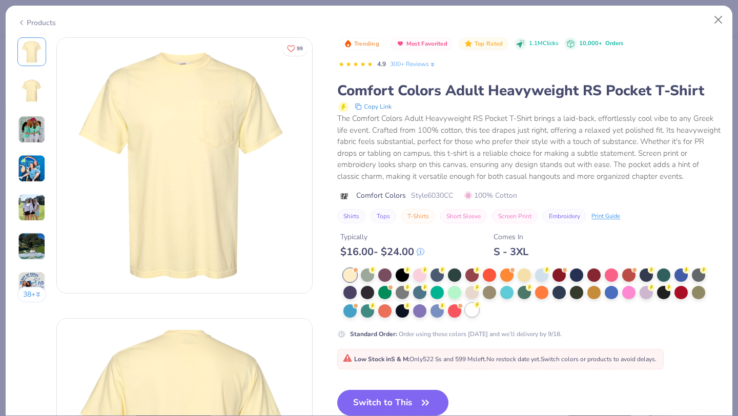
click at [475, 312] on div at bounding box center [472, 310] width 13 height 13
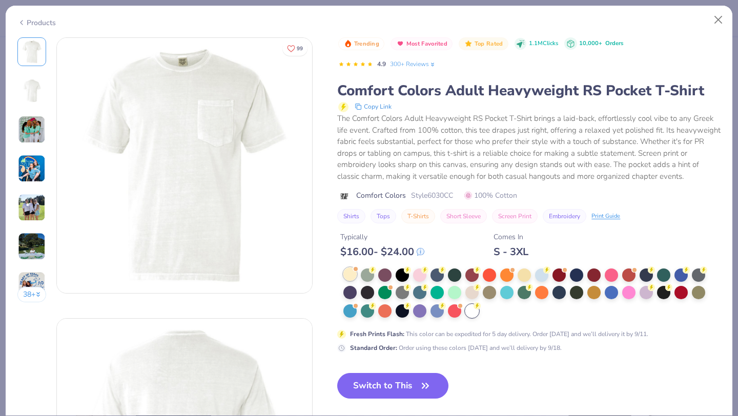
click at [354, 275] on div at bounding box center [350, 274] width 13 height 13
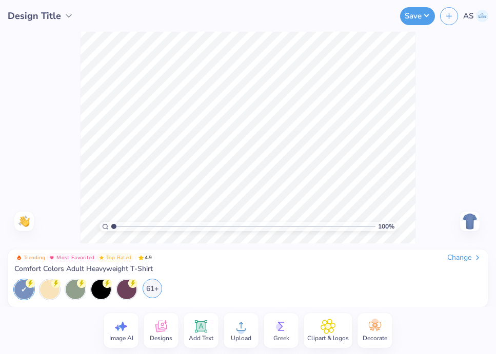
click at [150, 293] on div "61+" at bounding box center [152, 288] width 19 height 19
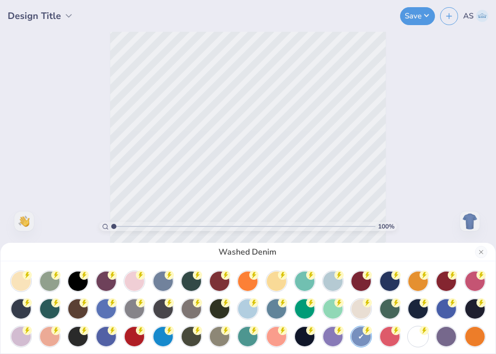
scroll to position [34, 0]
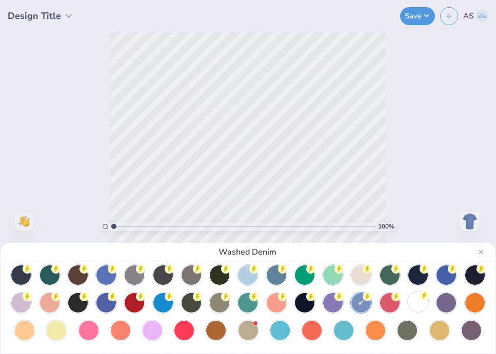
click at [415, 302] on div at bounding box center [417, 301] width 19 height 19
click at [376, 174] on div "White" at bounding box center [248, 177] width 496 height 354
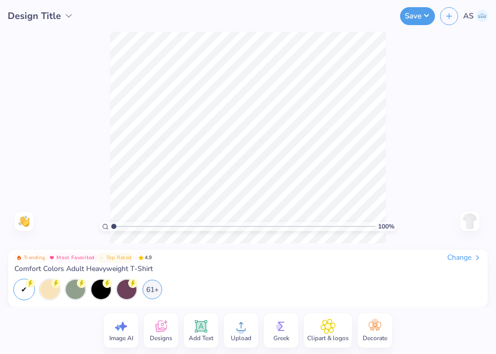
click at [164, 329] on icon at bounding box center [160, 327] width 11 height 12
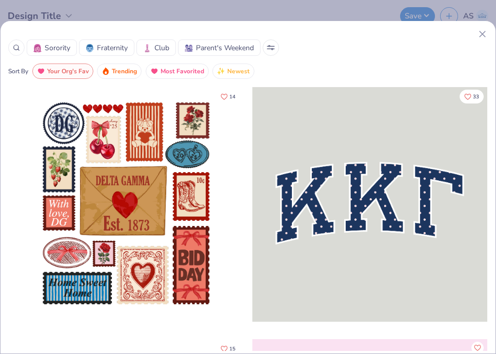
click at [476, 34] on div at bounding box center [247, 34] width 479 height 11
click at [484, 36] on line at bounding box center [482, 34] width 6 height 6
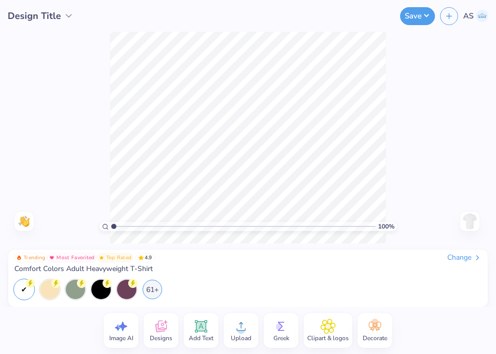
click at [255, 323] on div "Upload" at bounding box center [241, 330] width 35 height 35
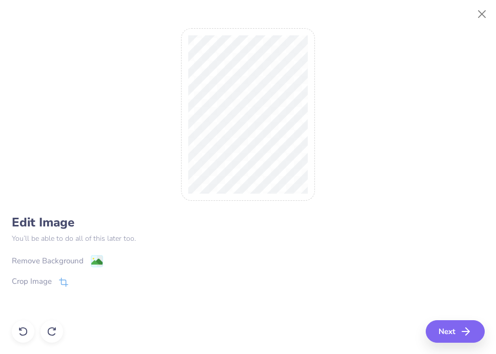
click at [56, 265] on div "Remove Background" at bounding box center [48, 261] width 72 height 12
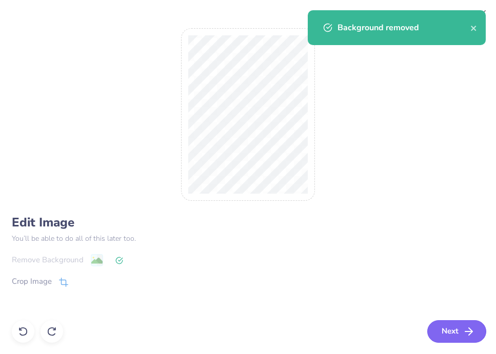
click at [468, 326] on icon "button" at bounding box center [469, 332] width 12 height 12
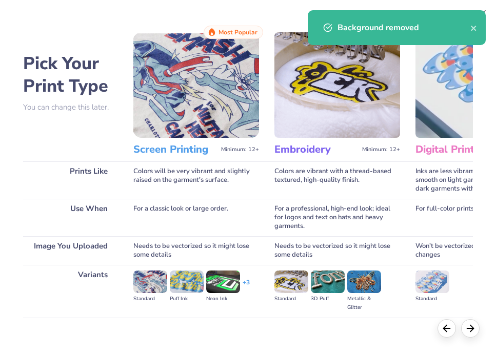
click at [478, 27] on div "Background removed" at bounding box center [397, 27] width 178 height 35
click at [474, 29] on icon "close" at bounding box center [473, 28] width 7 height 8
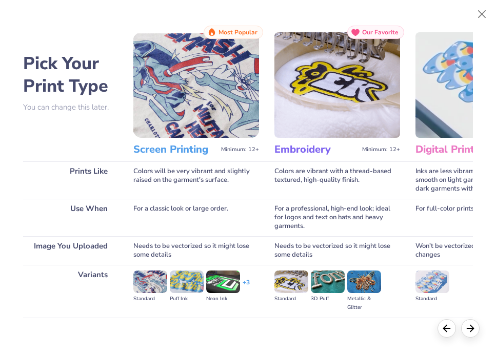
click at [208, 115] on img at bounding box center [196, 85] width 126 height 106
click at [188, 147] on h3 "Screen Printing" at bounding box center [175, 149] width 84 height 13
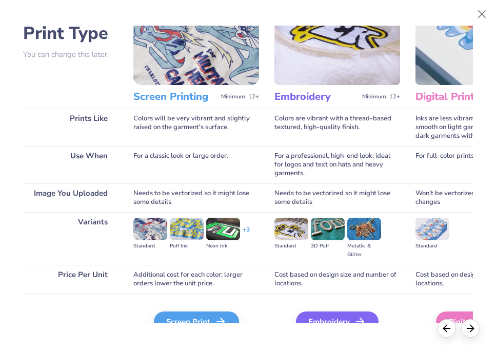
scroll to position [78, 0]
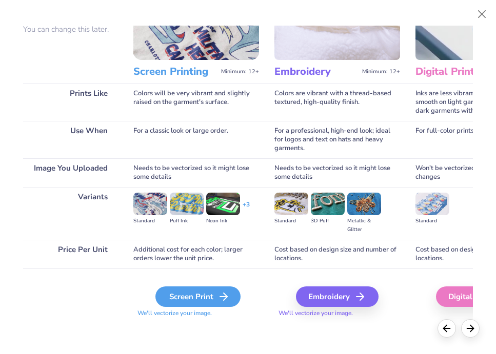
click at [182, 293] on div "Screen Print" at bounding box center [197, 297] width 85 height 21
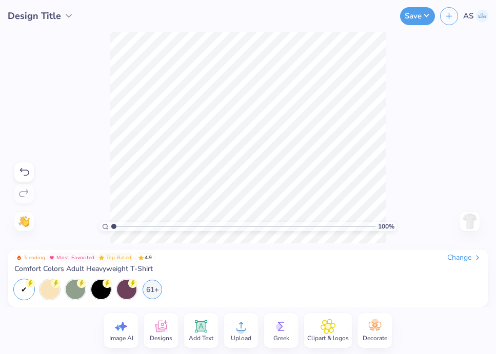
click at [193, 337] on span "Add Text" at bounding box center [201, 338] width 25 height 8
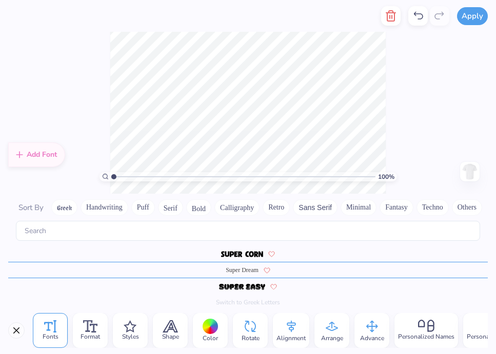
scroll to position [0, 1]
type textarea "Brothers"
click at [214, 333] on icon at bounding box center [210, 326] width 15 height 15
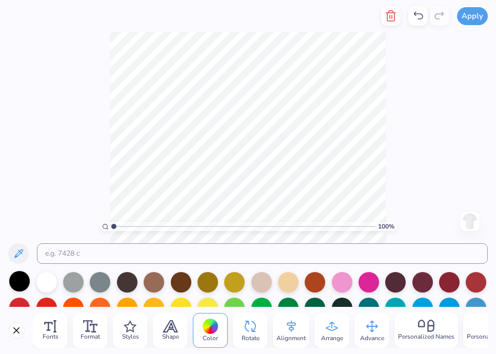
click at [16, 277] on div at bounding box center [19, 281] width 21 height 21
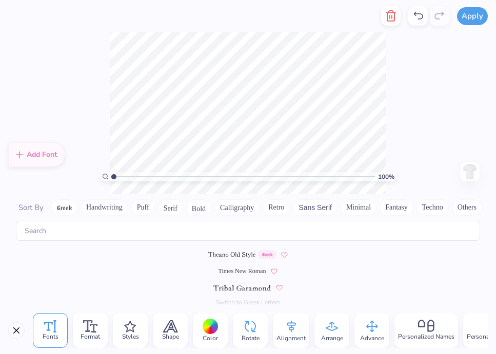
scroll to position [4727, 0]
click at [227, 257] on span at bounding box center [232, 253] width 48 height 9
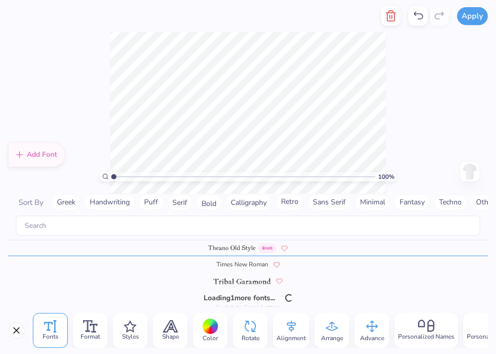
click at [225, 253] on div "Greek" at bounding box center [247, 248] width 479 height 16
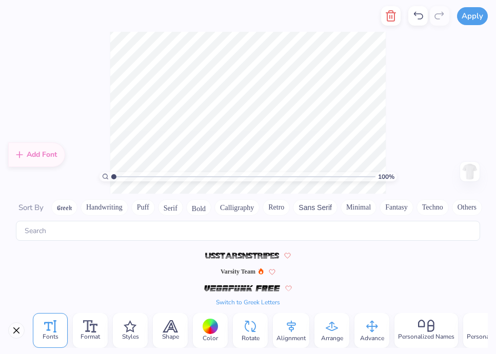
scroll to position [4859, 0]
click at [226, 268] on span "Varsity Team" at bounding box center [238, 270] width 35 height 9
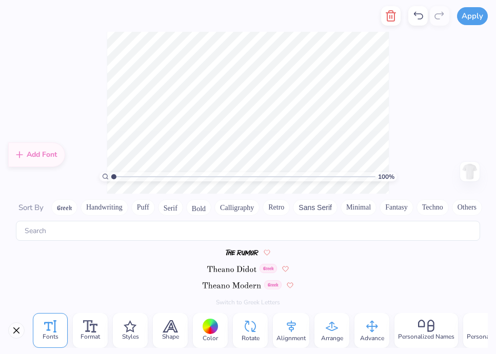
scroll to position [4879, 0]
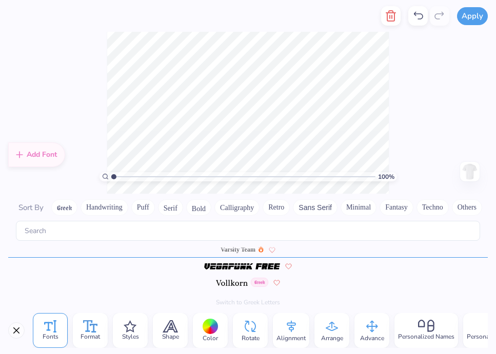
click at [85, 335] on span "Format" at bounding box center [90, 337] width 19 height 8
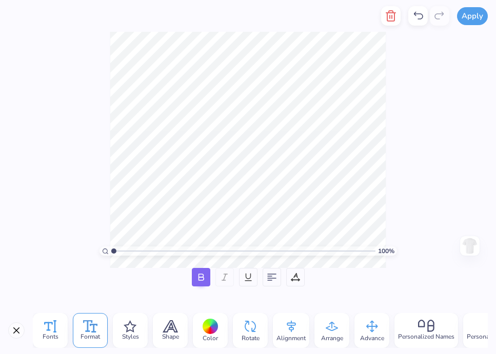
click at [45, 339] on span "Fonts" at bounding box center [51, 337] width 16 height 8
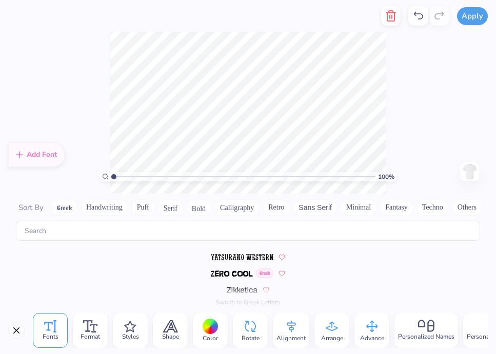
scroll to position [5058, 0]
click at [231, 269] on img at bounding box center [232, 269] width 42 height 6
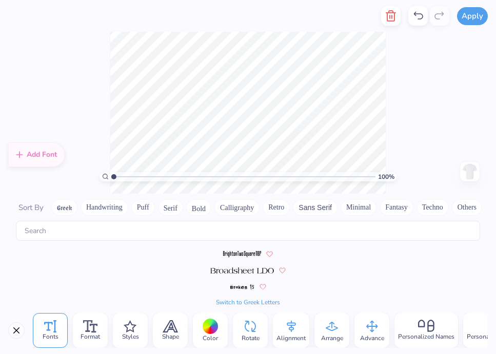
click at [243, 304] on button "Switch to Greek Letters" at bounding box center [248, 302] width 64 height 8
click at [241, 269] on img at bounding box center [242, 271] width 64 height 6
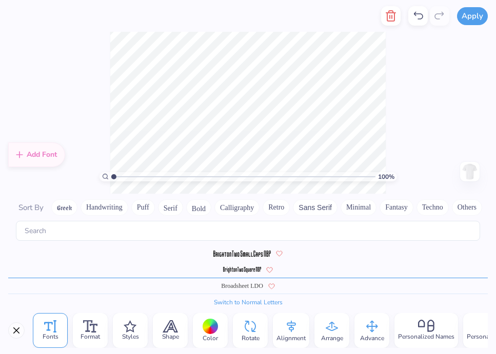
scroll to position [740, 0]
click at [239, 284] on span "Broadsheet LDO" at bounding box center [242, 286] width 42 height 9
click at [238, 273] on img at bounding box center [241, 271] width 37 height 6
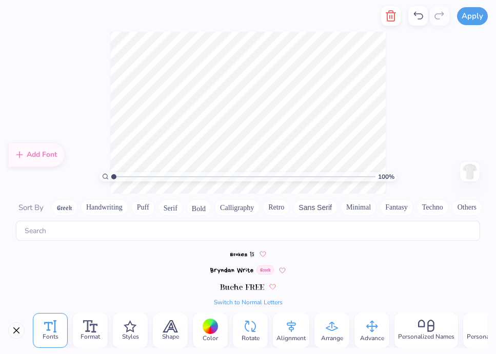
scroll to position [789, 0]
click at [244, 303] on button "Switch to Normal Letters" at bounding box center [248, 302] width 69 height 8
click at [230, 255] on img at bounding box center [238, 254] width 70 height 6
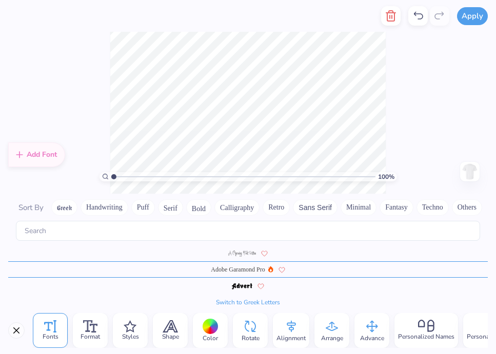
scroll to position [100, 0]
click at [232, 269] on span "Adobe Garamond Pro" at bounding box center [238, 270] width 54 height 9
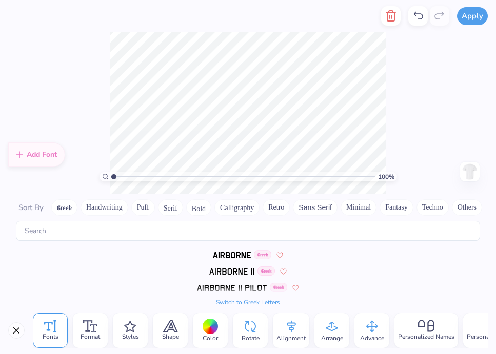
scroll to position [149, 0]
click at [216, 253] on img at bounding box center [232, 254] width 38 height 6
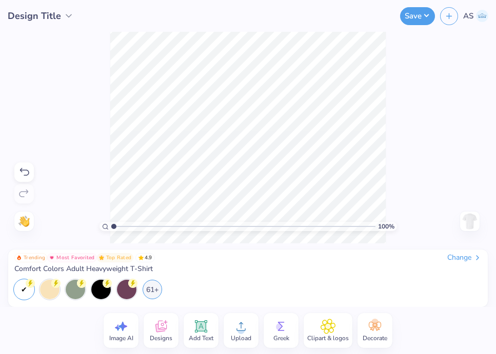
click at [469, 225] on img at bounding box center [470, 221] width 16 height 16
click at [205, 330] on icon at bounding box center [201, 326] width 12 height 12
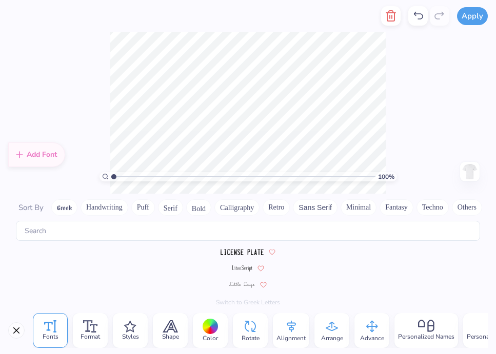
scroll to position [3021, 0]
click at [470, 174] on img at bounding box center [470, 172] width 16 height 16
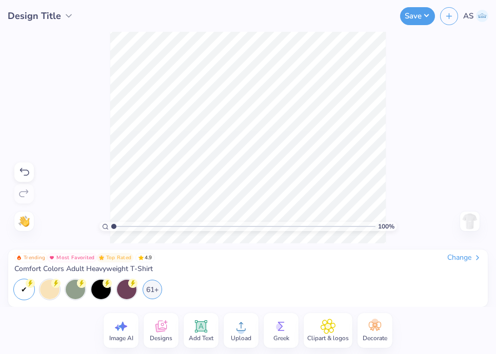
click at [472, 225] on img at bounding box center [470, 221] width 16 height 16
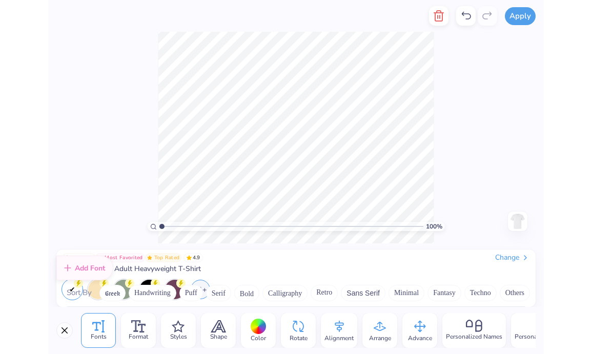
scroll to position [0, 0]
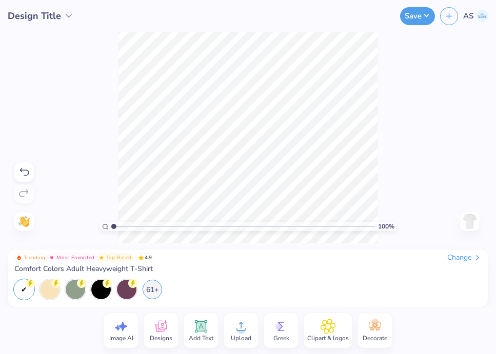
click at [471, 220] on img at bounding box center [470, 221] width 16 height 16
click at [471, 221] on img at bounding box center [470, 221] width 16 height 16
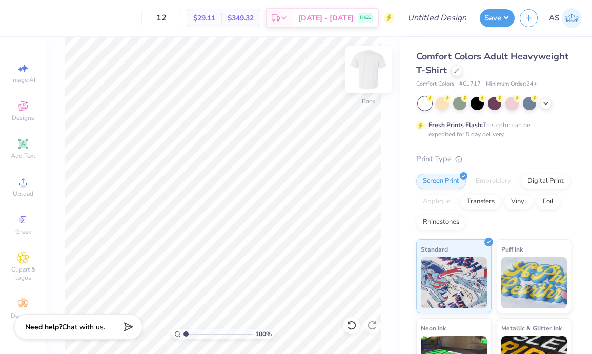
click at [378, 73] on img at bounding box center [368, 69] width 41 height 41
click at [24, 181] on icon at bounding box center [23, 182] width 12 height 12
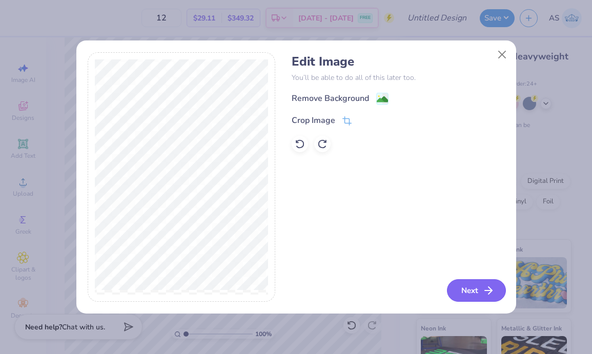
click at [472, 299] on button "Next" at bounding box center [476, 290] width 59 height 23
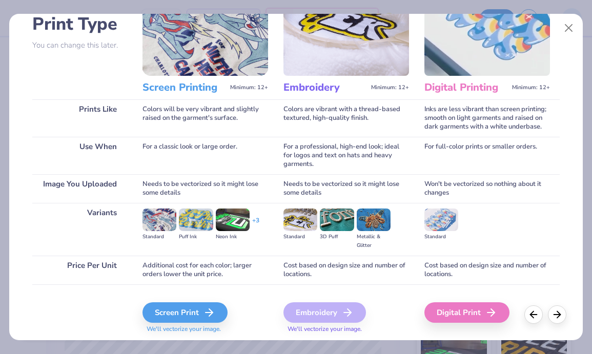
scroll to position [93, 0]
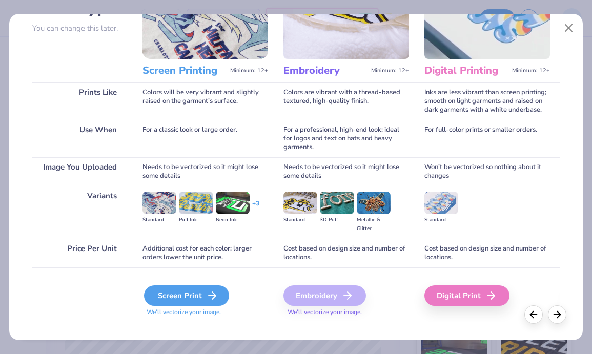
click at [198, 298] on div "Screen Print" at bounding box center [186, 296] width 85 height 21
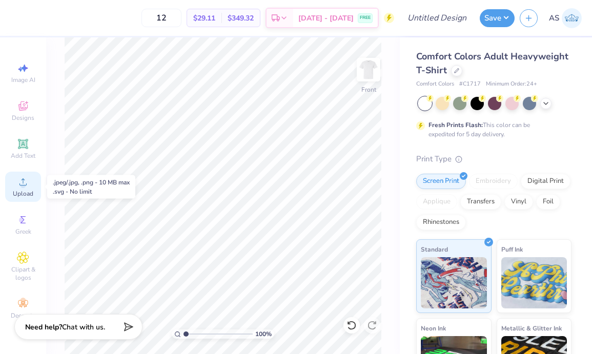
click at [26, 199] on div "Upload" at bounding box center [23, 187] width 36 height 30
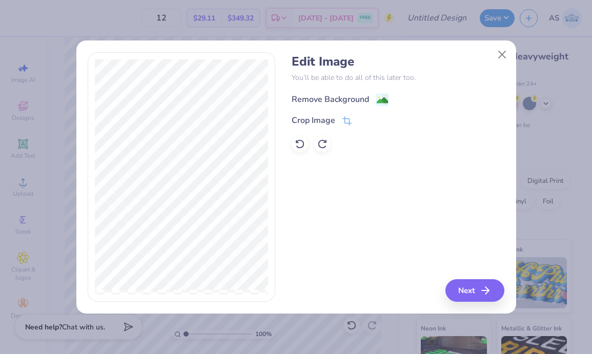
click at [374, 93] on div "Remove Background" at bounding box center [340, 99] width 97 height 13
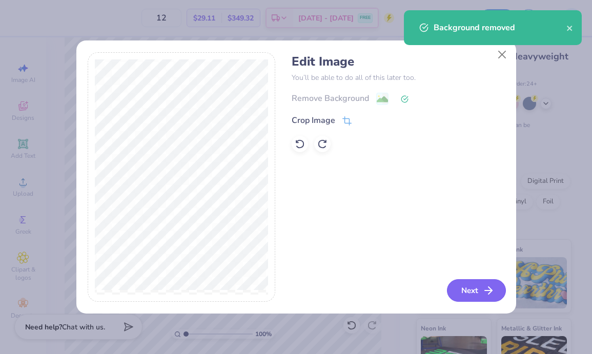
click at [487, 285] on icon "button" at bounding box center [489, 291] width 12 height 12
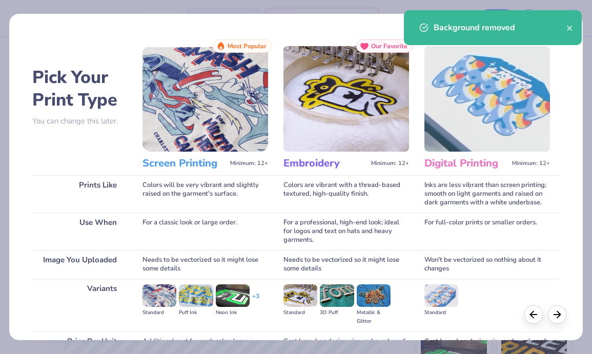
click at [213, 147] on img at bounding box center [206, 99] width 126 height 106
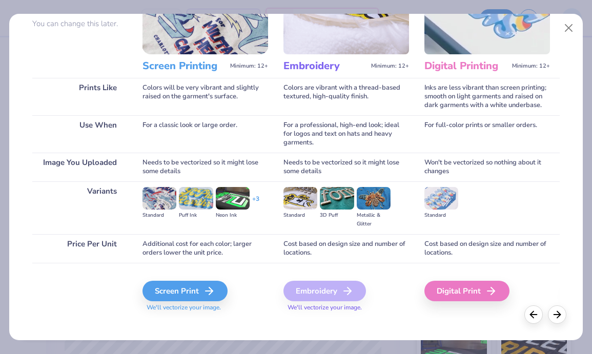
scroll to position [106, 0]
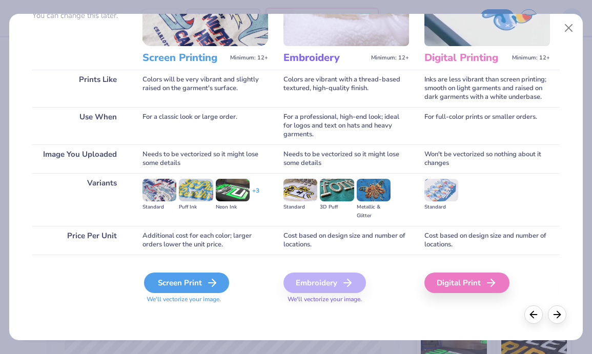
click at [186, 284] on div "Screen Print" at bounding box center [186, 283] width 85 height 21
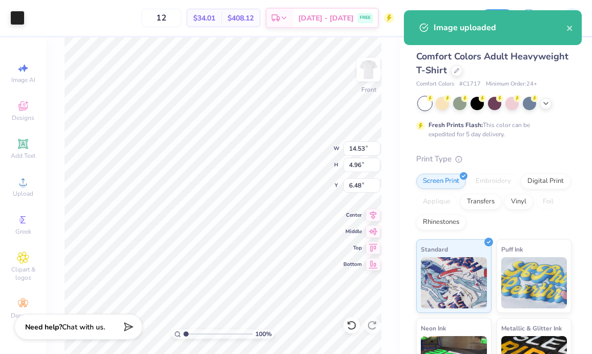
type input "6.48"
type input "13.16"
type input "4.49"
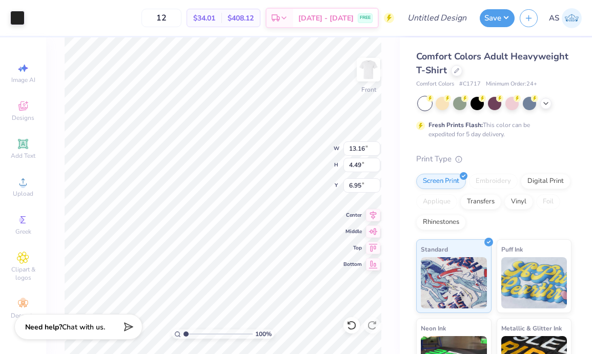
type input "6.60"
click at [356, 78] on div "100 % Front" at bounding box center [223, 195] width 354 height 317
click at [364, 81] on img at bounding box center [368, 69] width 41 height 41
click at [366, 78] on img at bounding box center [368, 69] width 41 height 41
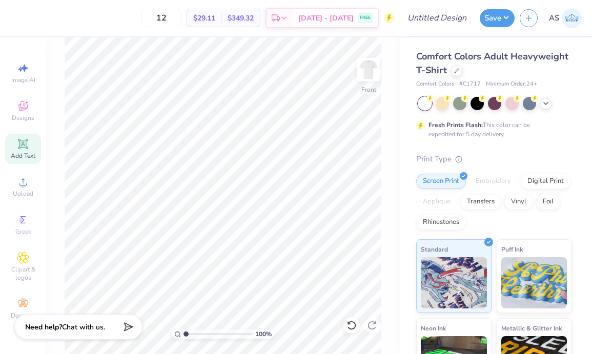
click at [23, 154] on span "Add Text" at bounding box center [23, 156] width 25 height 8
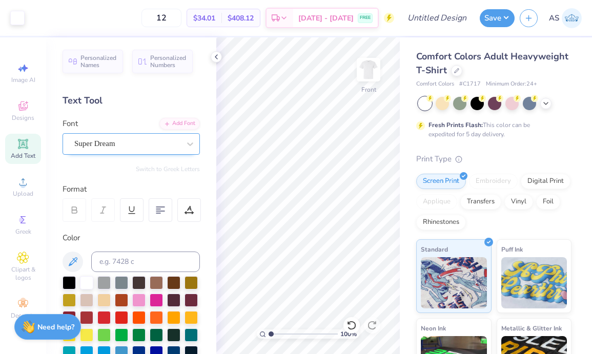
click at [161, 139] on div "Super Dream" at bounding box center [127, 144] width 108 height 16
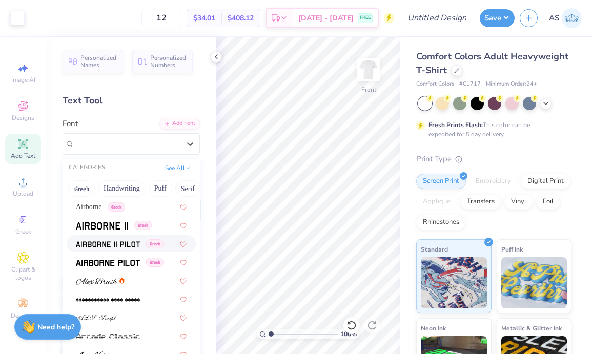
scroll to position [165, 0]
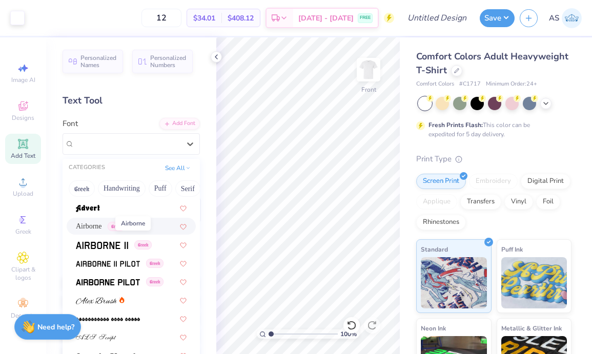
click at [91, 224] on span "Airborne" at bounding box center [89, 226] width 26 height 11
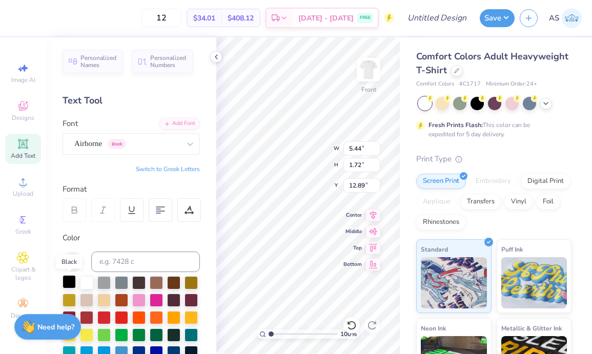
click at [67, 284] on div at bounding box center [69, 281] width 13 height 13
click at [216, 58] on icon at bounding box center [216, 57] width 8 height 8
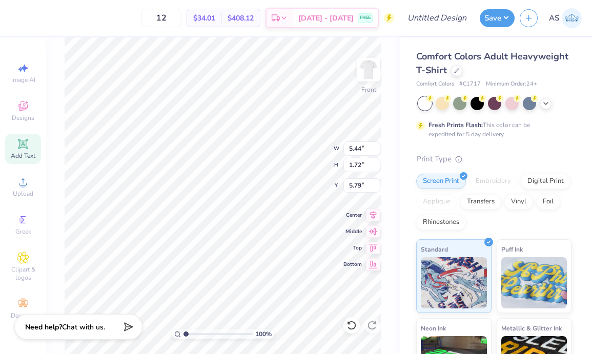
type input "5.79"
type textarea "DST CHARITY BASH 19-01-2022 NEW YORK"
click at [22, 138] on icon at bounding box center [23, 144] width 12 height 12
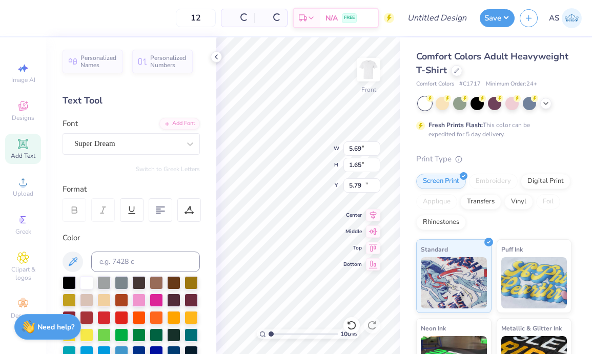
type input "5.69"
type input "1.65"
type input "12.93"
type textarea "TXT"
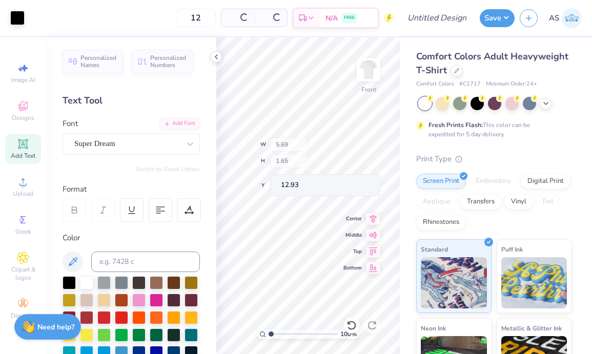
type input "4.37"
type input "1.64"
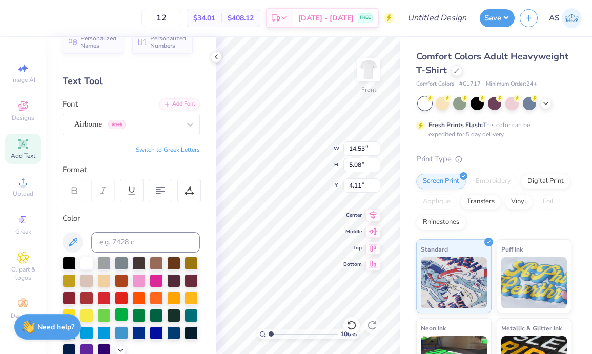
scroll to position [21, 0]
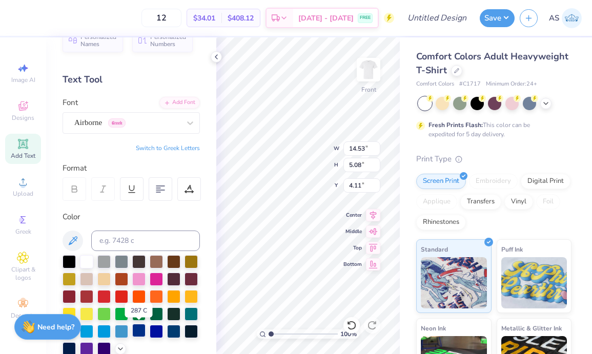
click at [135, 335] on div at bounding box center [138, 330] width 13 height 13
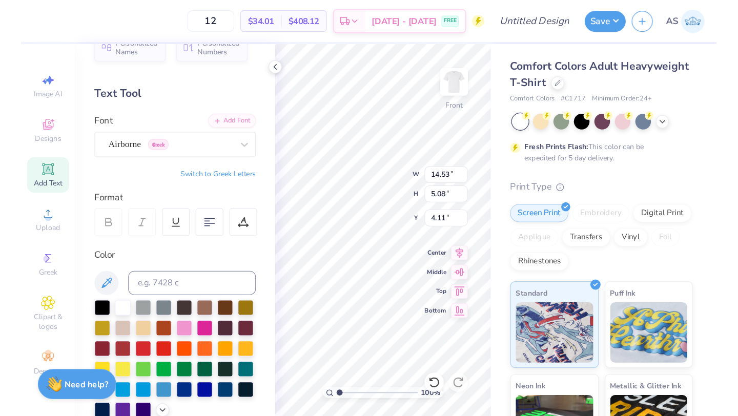
scroll to position [2, 2]
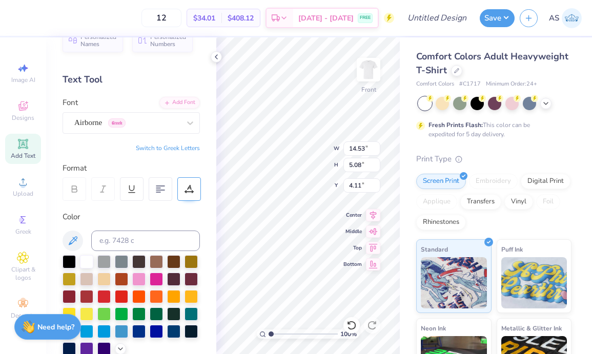
click at [185, 190] on icon at bounding box center [189, 189] width 9 height 9
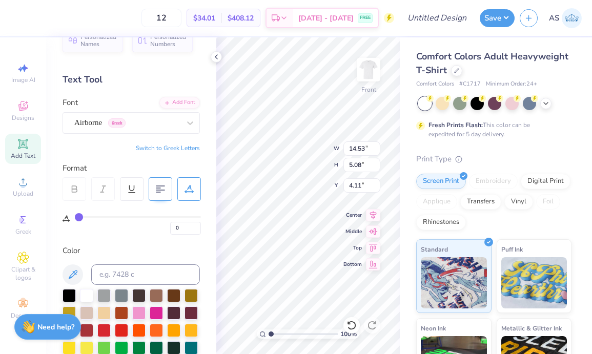
click at [170, 189] on div at bounding box center [161, 189] width 24 height 24
type input "8.31"
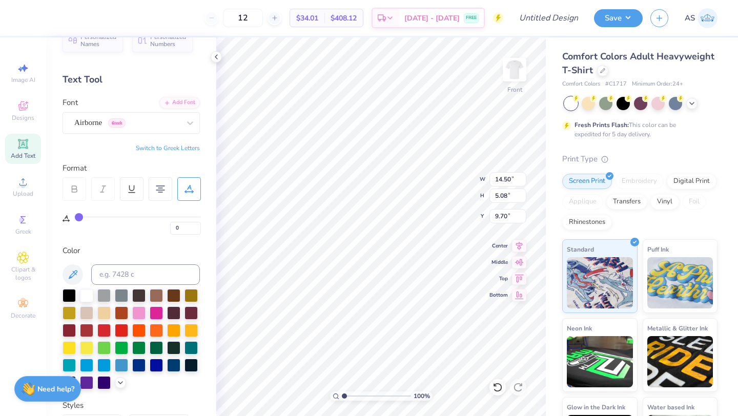
type input "9.70"
type input "8.16"
click at [159, 116] on div at bounding box center [127, 123] width 106 height 14
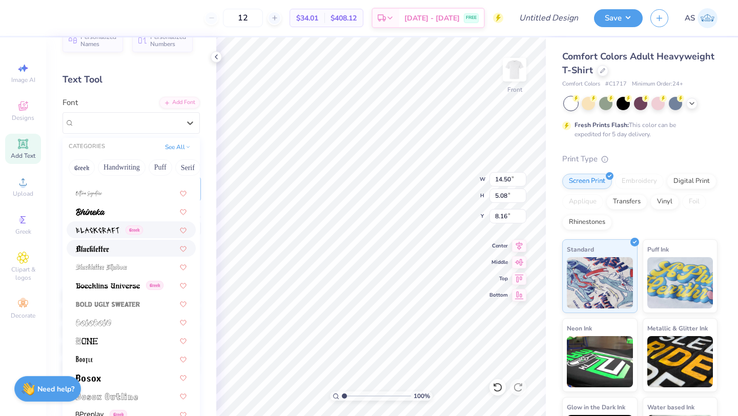
scroll to position [511, 0]
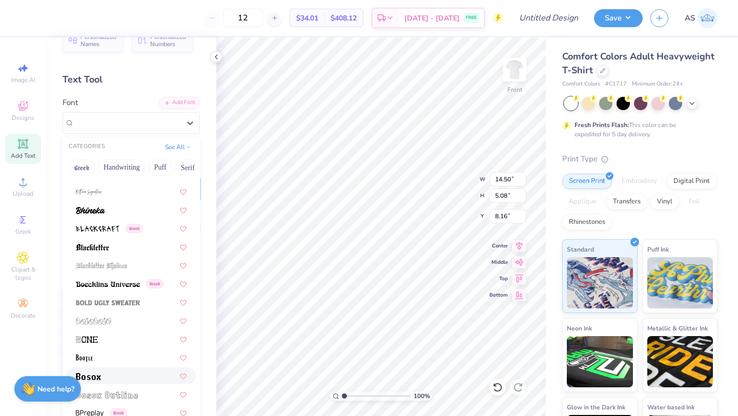
click at [124, 374] on div at bounding box center [131, 376] width 111 height 11
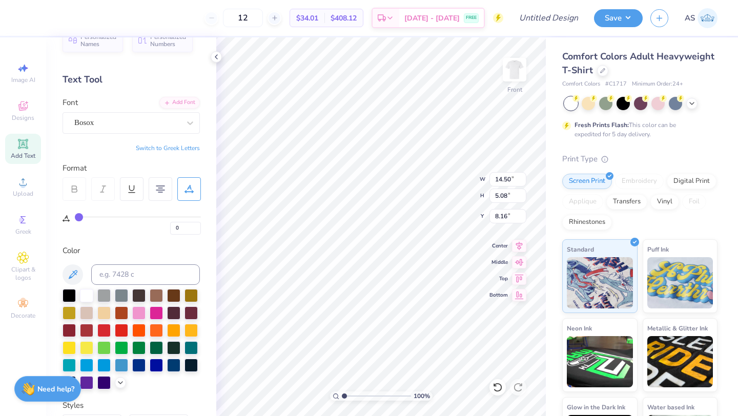
type input "10.89"
type input "4.80"
type input "8.30"
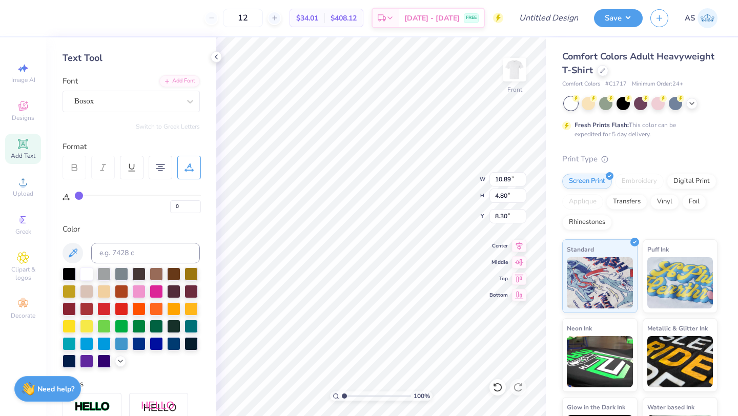
type input "2"
type input "3"
type input "5"
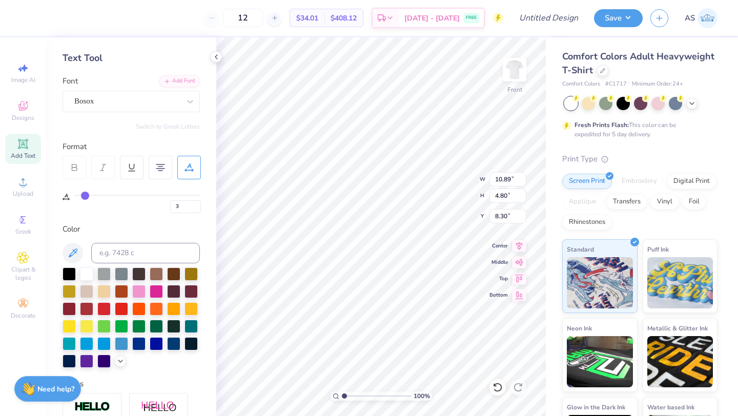
type input "5"
type input "8"
type input "12"
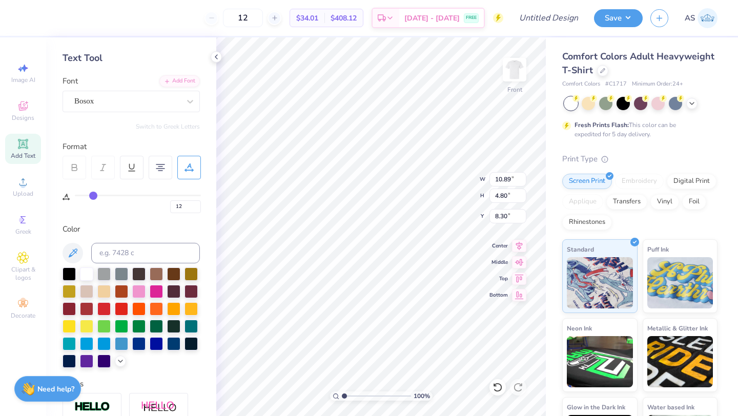
type input "13"
type input "14"
type input "15"
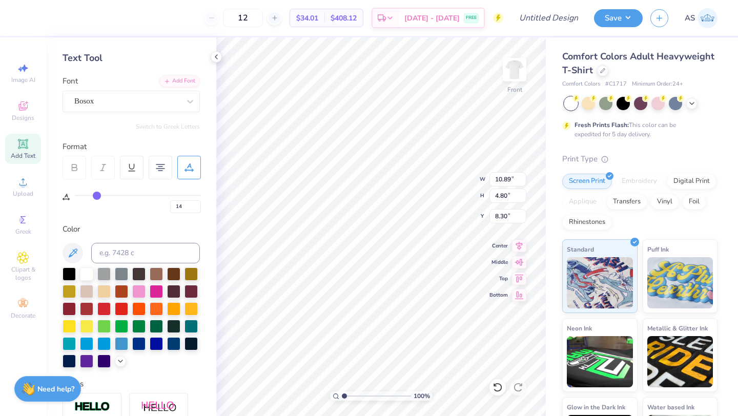
type input "15"
type input "16"
type input "17"
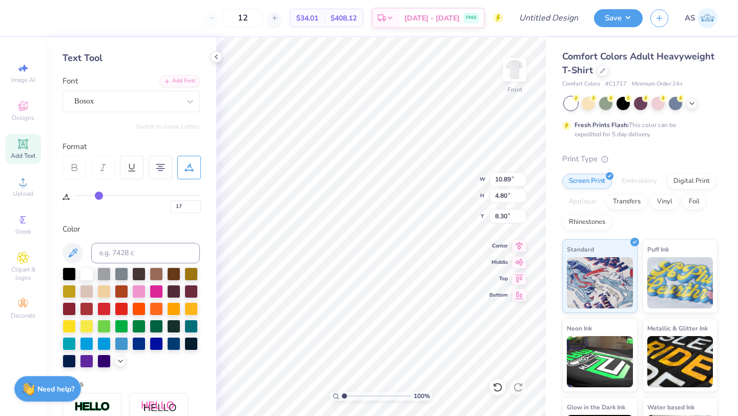
type input "18"
type input "19"
drag, startPoint x: 81, startPoint y: 194, endPoint x: 102, endPoint y: 195, distance: 20.5
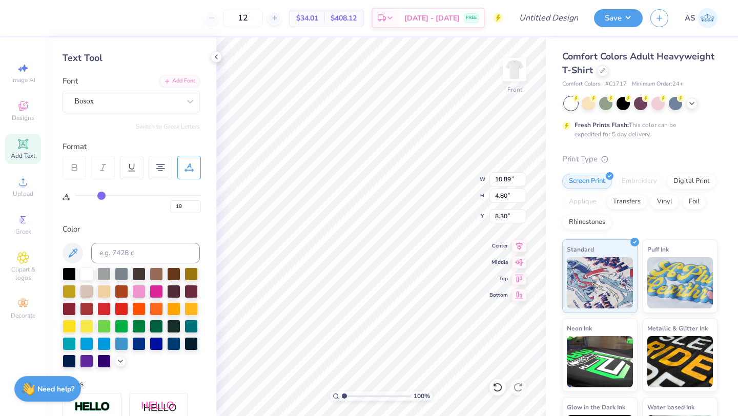
type input "19"
click at [102, 195] on input "range" at bounding box center [138, 196] width 126 height 2
type input "14.53"
type input "4.50"
type input "8.45"
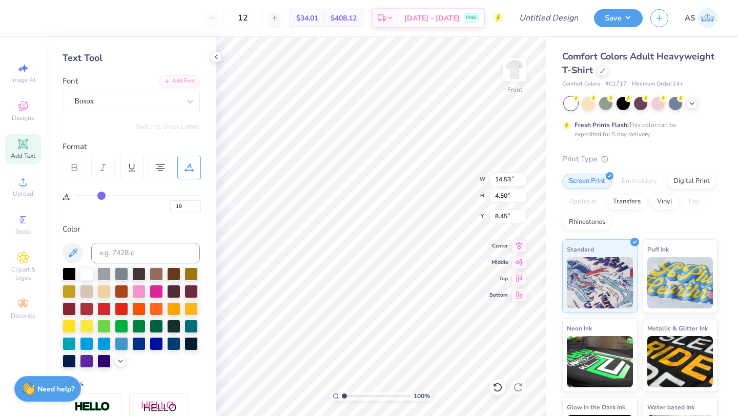
type input "18"
type input "17"
type input "15"
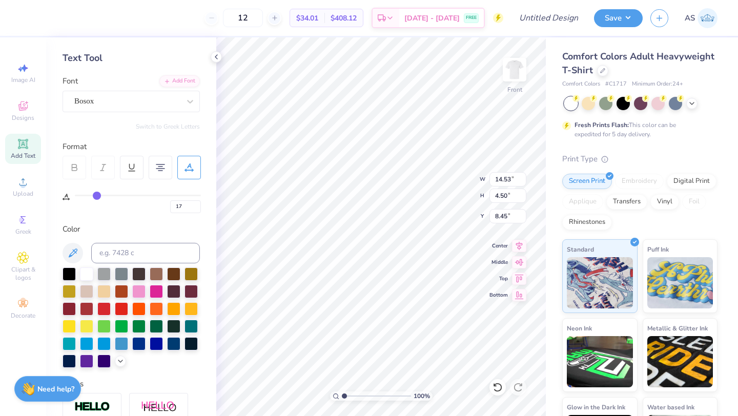
type input "15"
type input "14"
type input "12"
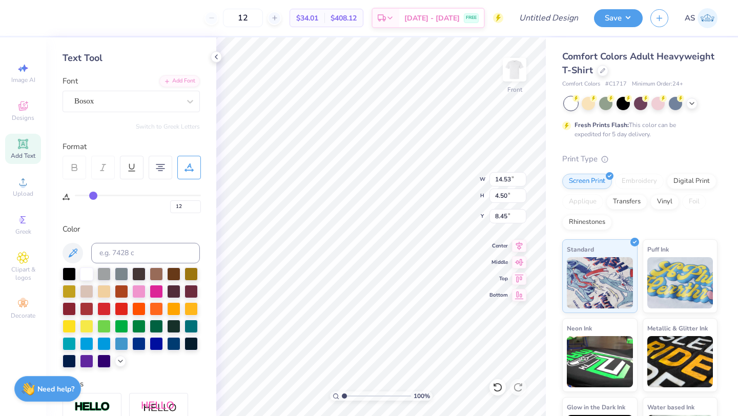
type input "10"
type input "9"
type input "7"
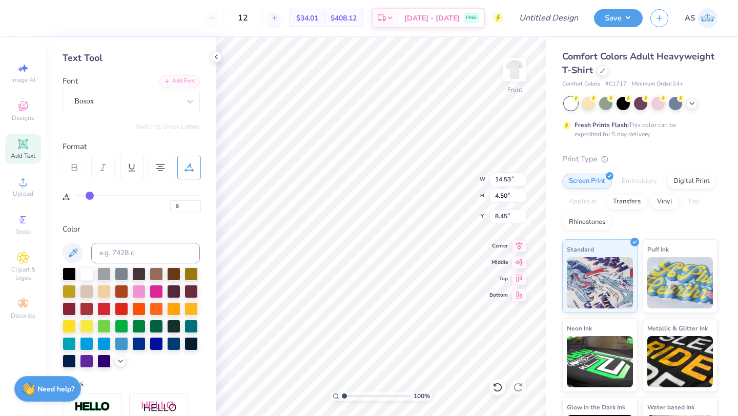
type input "7"
type input "6"
type input "5"
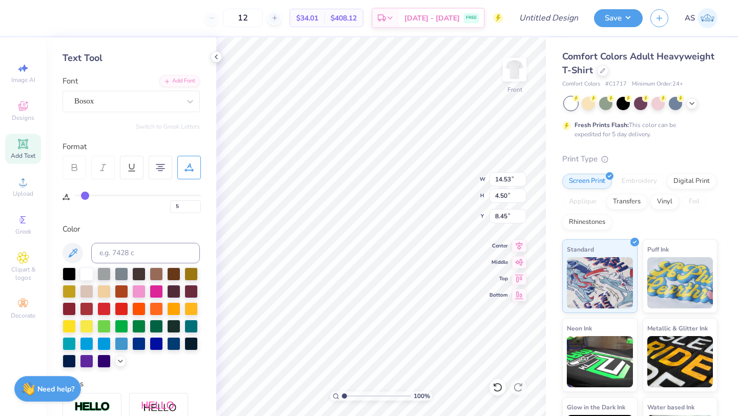
type input "4"
type input "3"
type input "2"
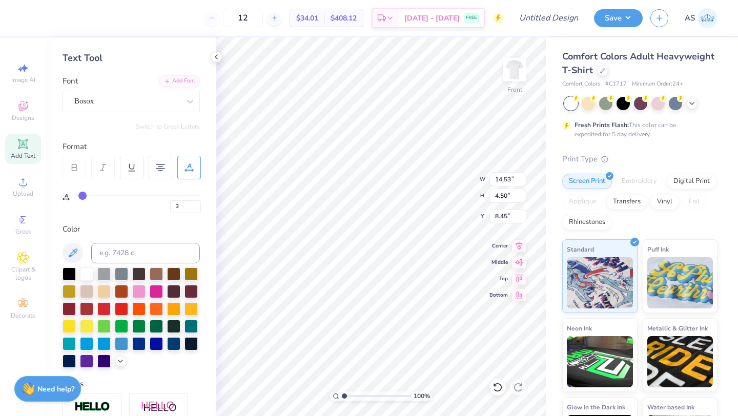
type input "2"
type input "1"
type input "0"
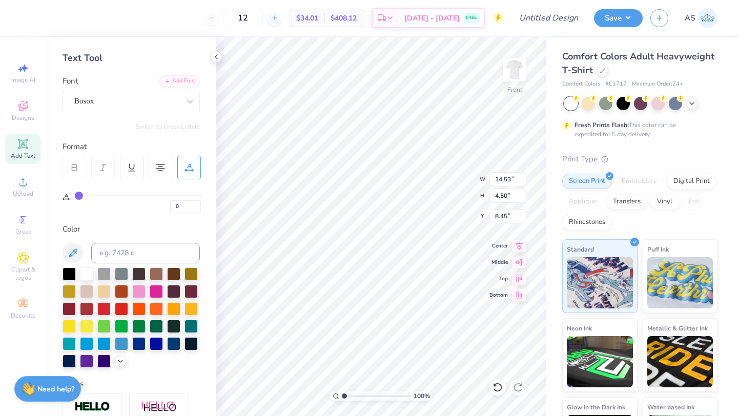
drag, startPoint x: 102, startPoint y: 195, endPoint x: 64, endPoint y: 195, distance: 37.4
type input "0"
click at [75, 195] on input "range" at bounding box center [138, 196] width 126 height 2
click at [148, 107] on div "Bosox" at bounding box center [127, 101] width 108 height 16
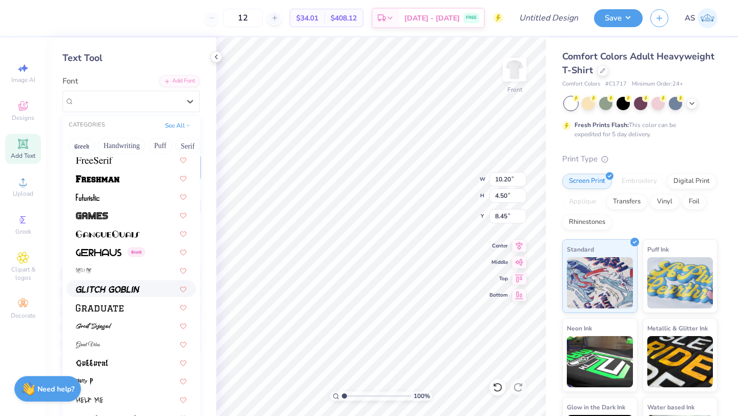
scroll to position [2294, 0]
click at [144, 182] on div at bounding box center [131, 177] width 111 height 11
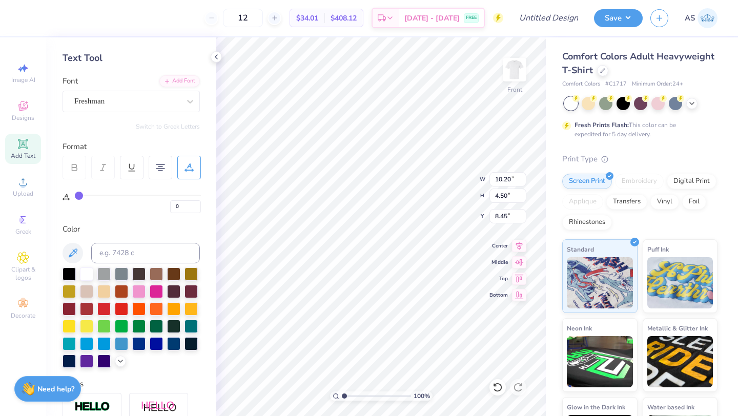
type input "14.53"
type input "4.31"
type input "8.54"
type textarea "DST CHARITY BASH 19-01-2022 NEW YORK"
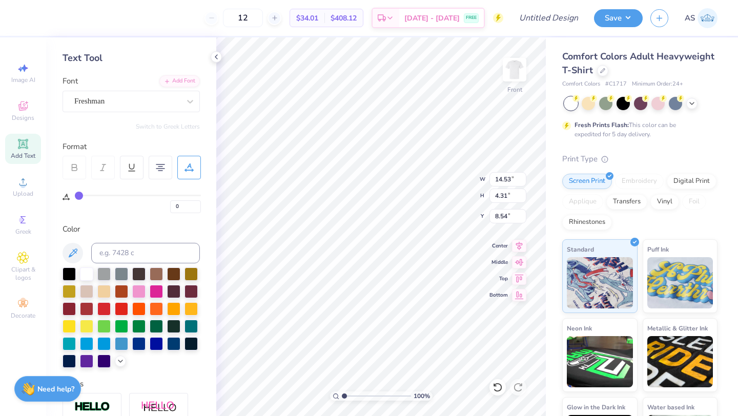
scroll to position [1, 1]
click at [602, 15] on button "Save" at bounding box center [618, 17] width 49 height 18
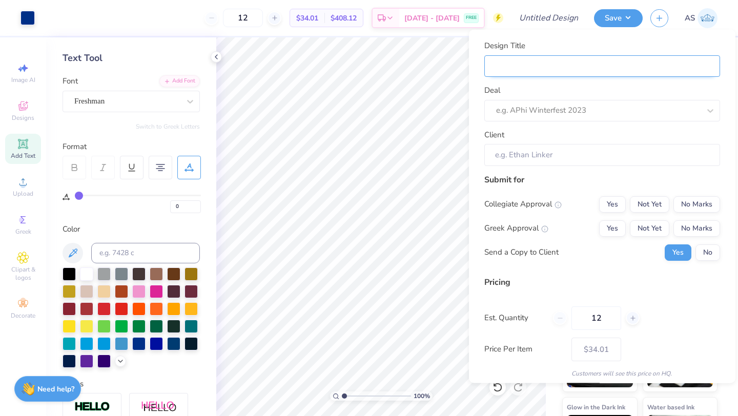
click at [560, 69] on input "Design Title" at bounding box center [603, 66] width 236 height 22
type input "S"
type input "SI"
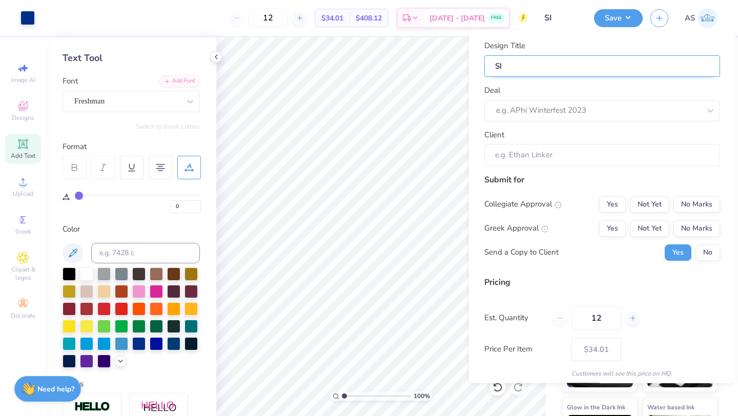
type input "SIG"
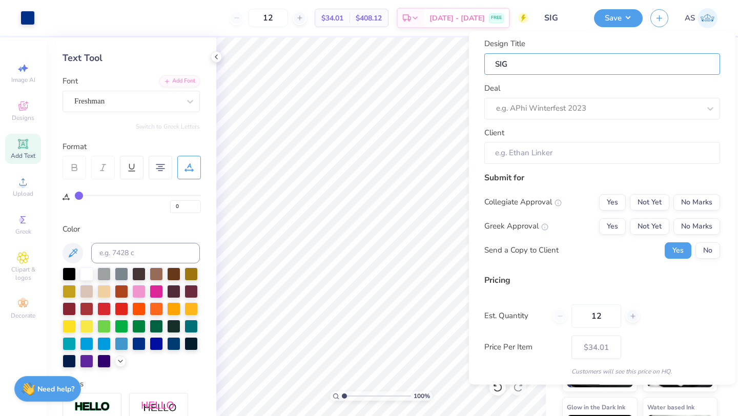
scroll to position [0, 0]
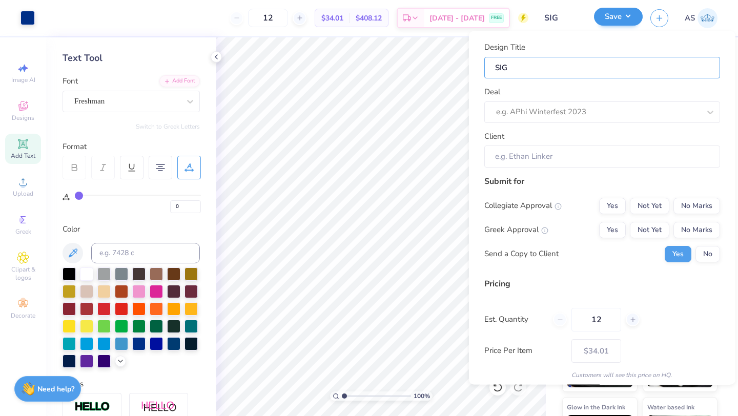
type input "SIG"
click at [625, 21] on button "Save" at bounding box center [618, 17] width 49 height 18
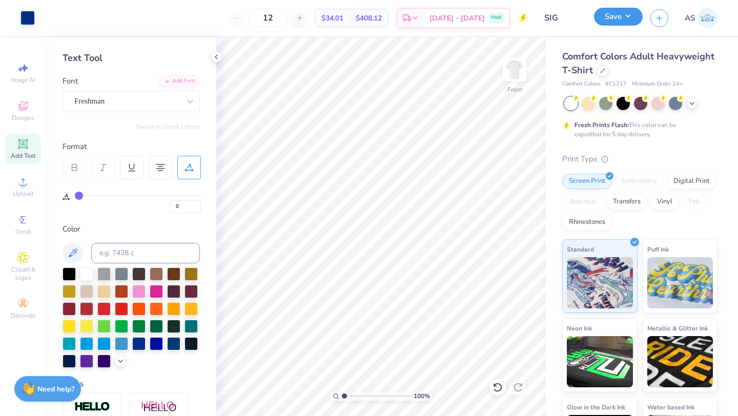
click at [619, 21] on button "Save" at bounding box center [618, 17] width 49 height 18
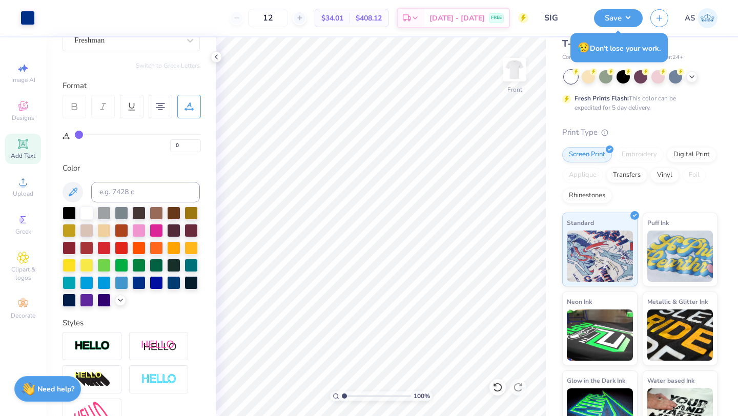
scroll to position [107, 0]
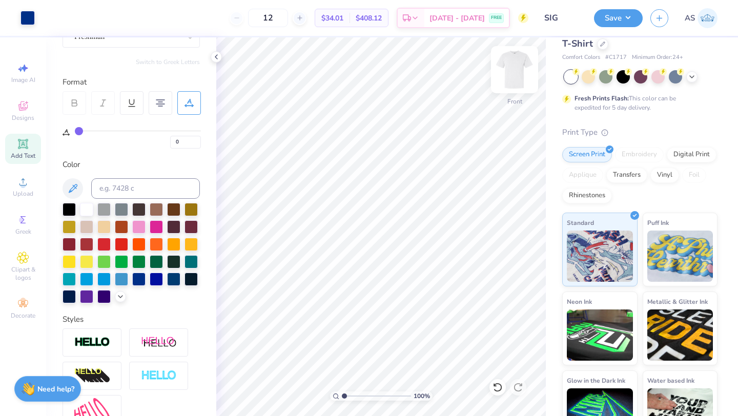
click at [513, 56] on img at bounding box center [514, 69] width 41 height 41
click at [510, 74] on img at bounding box center [514, 69] width 41 height 41
click at [512, 79] on img at bounding box center [514, 69] width 41 height 41
click at [374, 213] on div "100 % Back" at bounding box center [381, 226] width 330 height 379
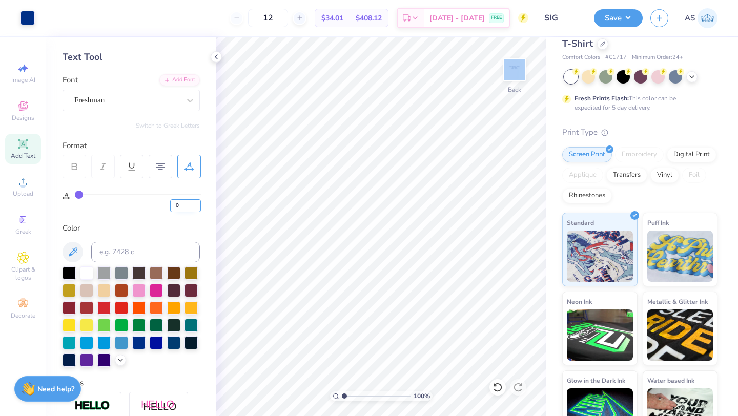
scroll to position [0, 0]
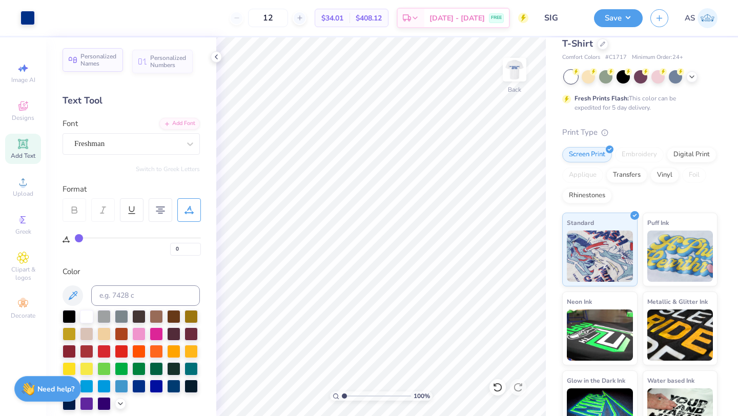
click at [102, 63] on span "Personalized Names" at bounding box center [99, 60] width 36 height 14
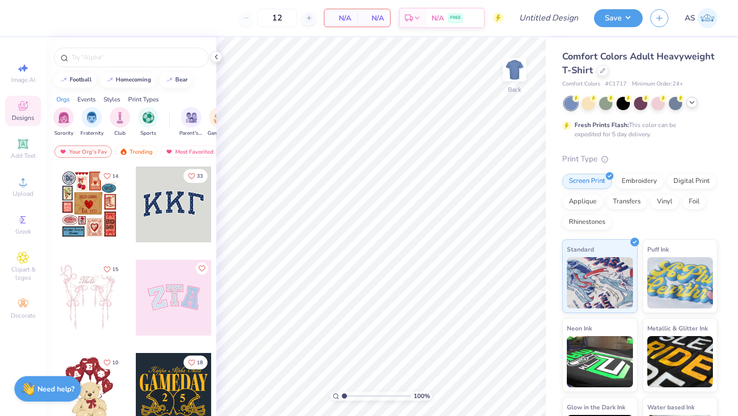
click at [689, 107] on div at bounding box center [692, 102] width 11 height 11
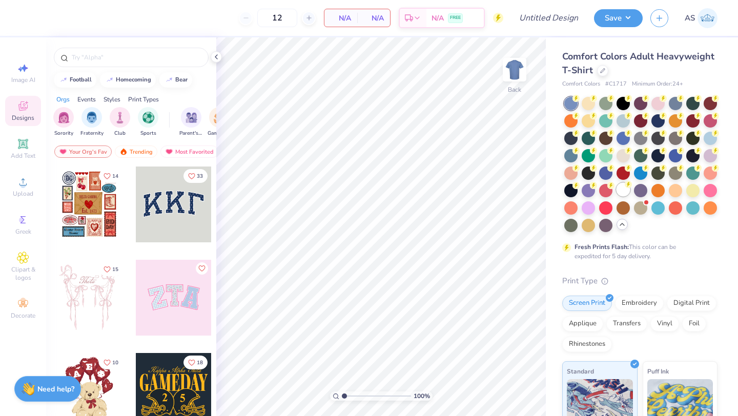
click at [629, 191] on div at bounding box center [623, 189] width 13 height 13
click at [16, 184] on div "Upload" at bounding box center [23, 187] width 36 height 30
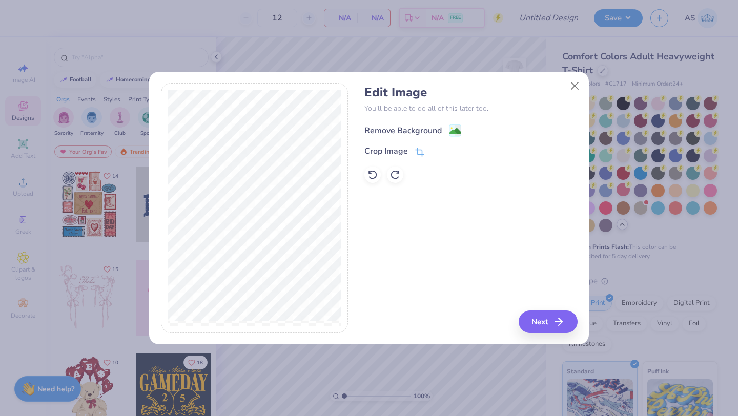
click at [437, 131] on div "Remove Background" at bounding box center [403, 131] width 77 height 12
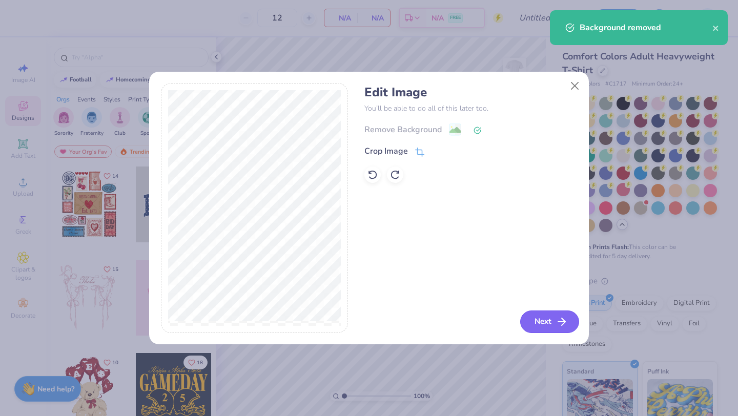
click at [564, 322] on line "button" at bounding box center [561, 322] width 7 height 0
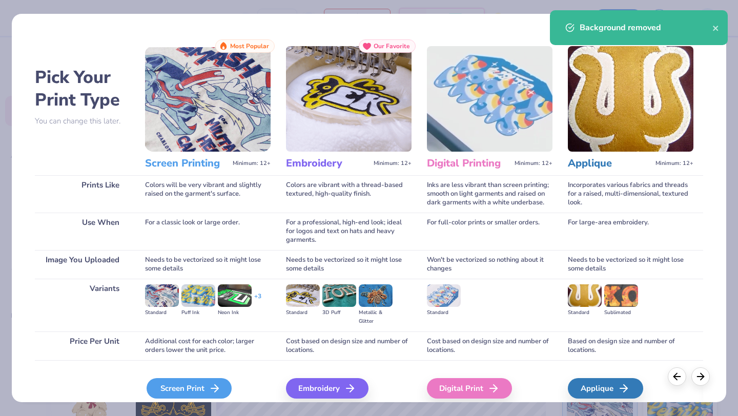
click at [205, 390] on div "Screen Print" at bounding box center [189, 388] width 85 height 21
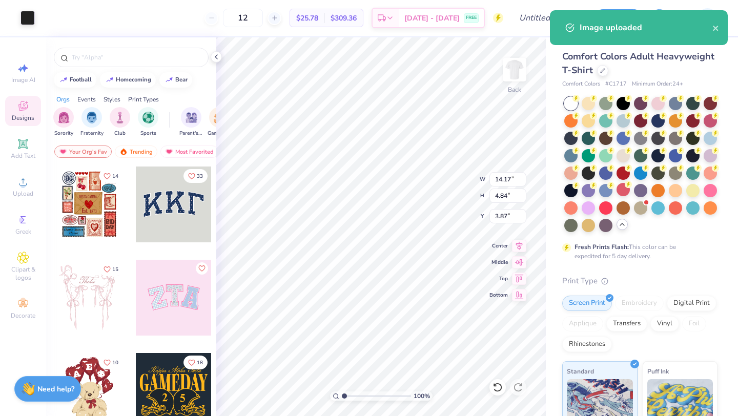
type input "3.87"
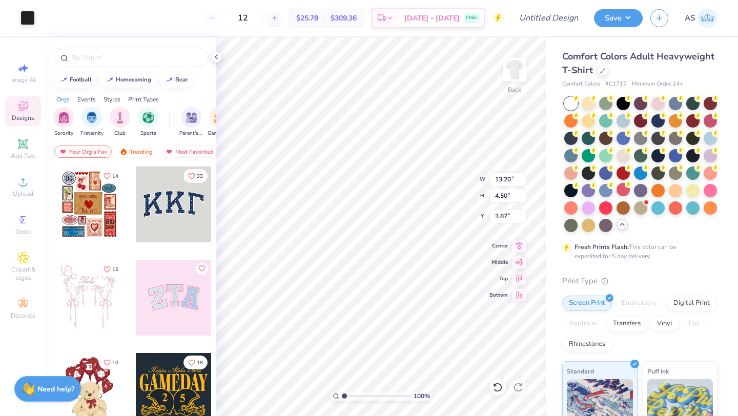
type input "13.20"
type input "4.50"
type input "4.17"
click at [21, 148] on icon at bounding box center [23, 144] width 12 height 12
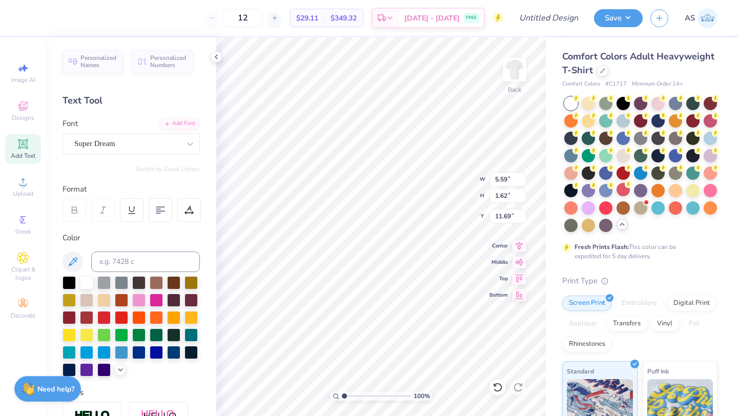
scroll to position [0, 1]
type textarea "Brothers"
click at [162, 146] on div "Super Dream" at bounding box center [127, 144] width 108 height 16
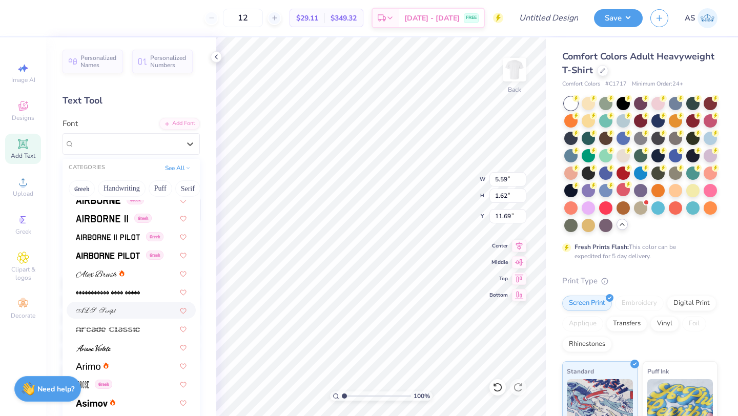
scroll to position [182, 0]
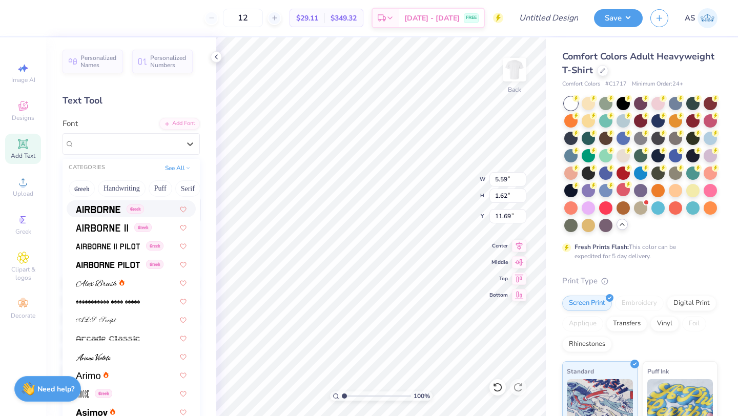
click at [104, 205] on span at bounding box center [98, 209] width 45 height 11
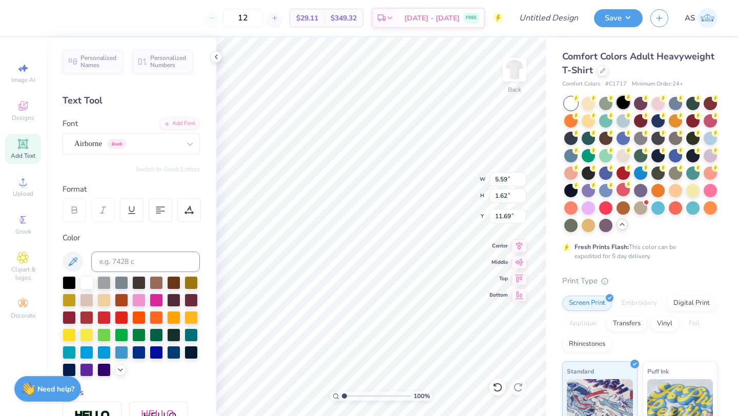
click at [619, 104] on div at bounding box center [623, 102] width 13 height 13
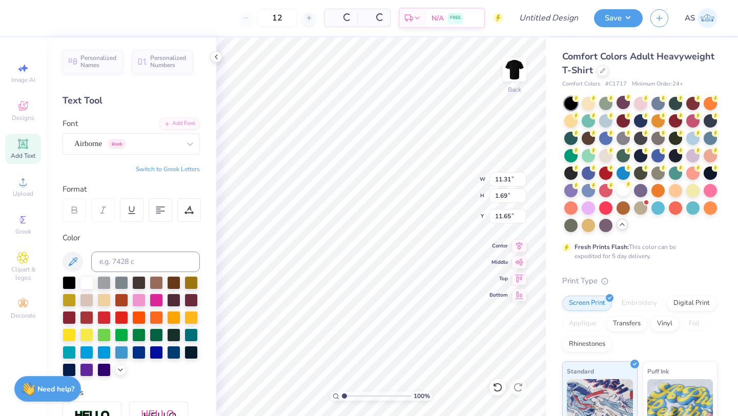
type input "11.31"
type input "1.69"
type input "11.65"
click at [624, 191] on div at bounding box center [623, 189] width 13 height 13
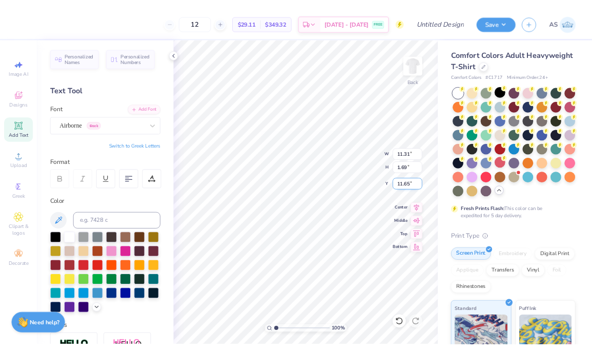
scroll to position [0, 1]
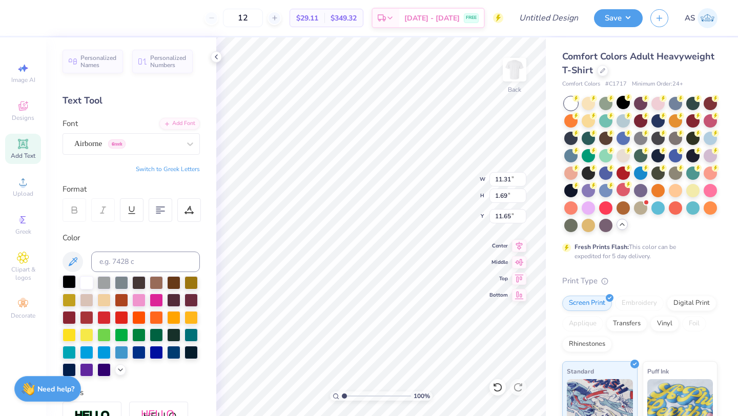
click at [69, 282] on div at bounding box center [69, 281] width 13 height 13
type input "10.45"
